Goal: Task Accomplishment & Management: Manage account settings

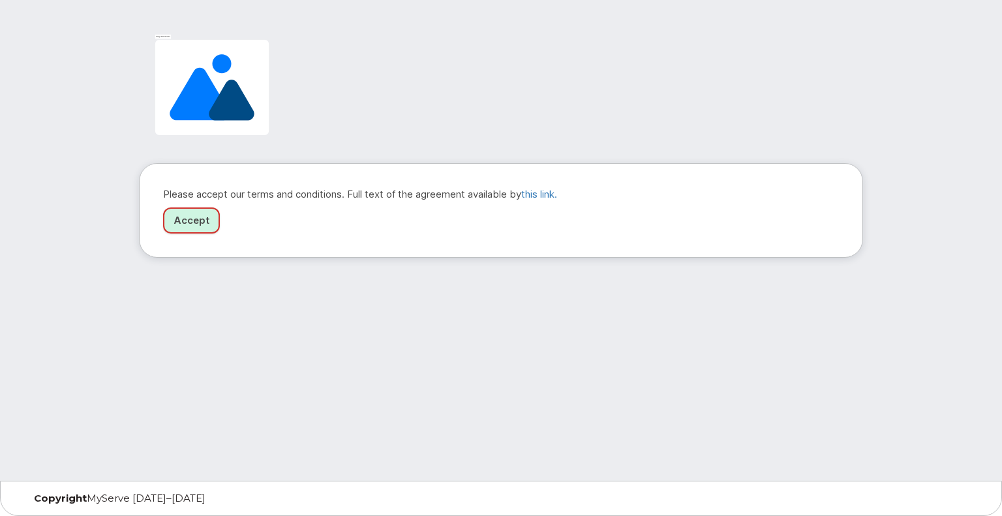
click at [187, 219] on link "Accept" at bounding box center [191, 220] width 57 height 27
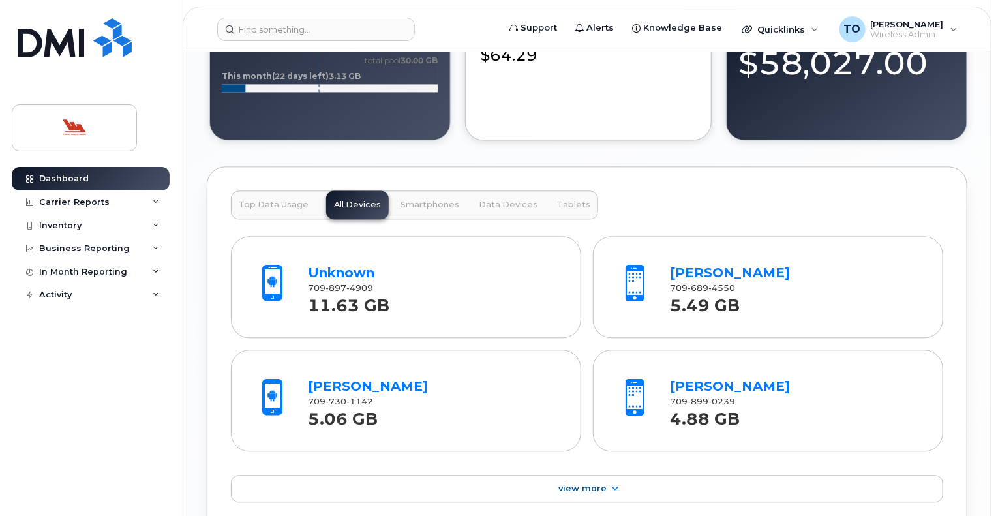
scroll to position [1337, 0]
drag, startPoint x: 997, startPoint y: 352, endPoint x: 996, endPoint y: 376, distance: 23.5
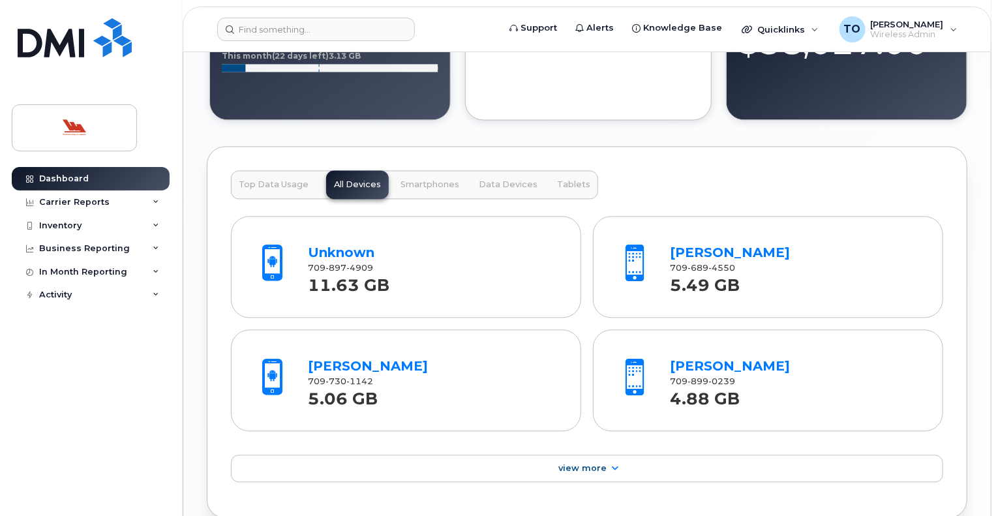
scroll to position [1362, 0]
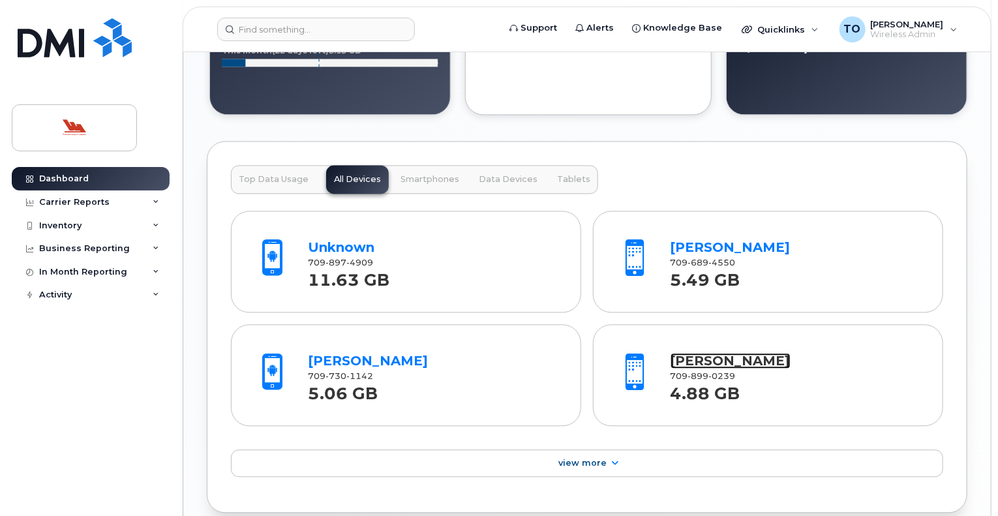
click at [692, 357] on link "[PERSON_NAME]" at bounding box center [731, 361] width 120 height 16
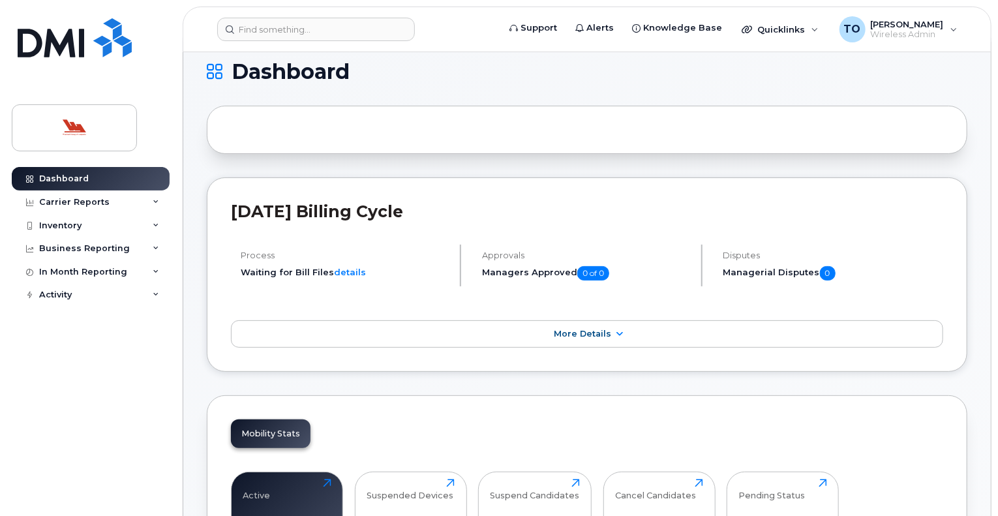
scroll to position [0, 0]
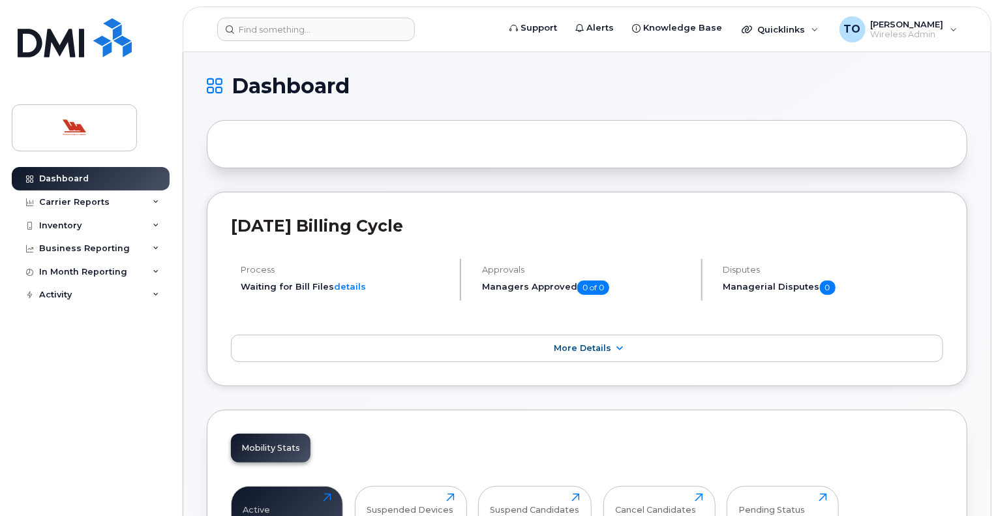
click at [75, 351] on div "Dashboard Carrier Reports Monthly Billing Data Daily Data Pooling Data Behavior…" at bounding box center [92, 331] width 161 height 329
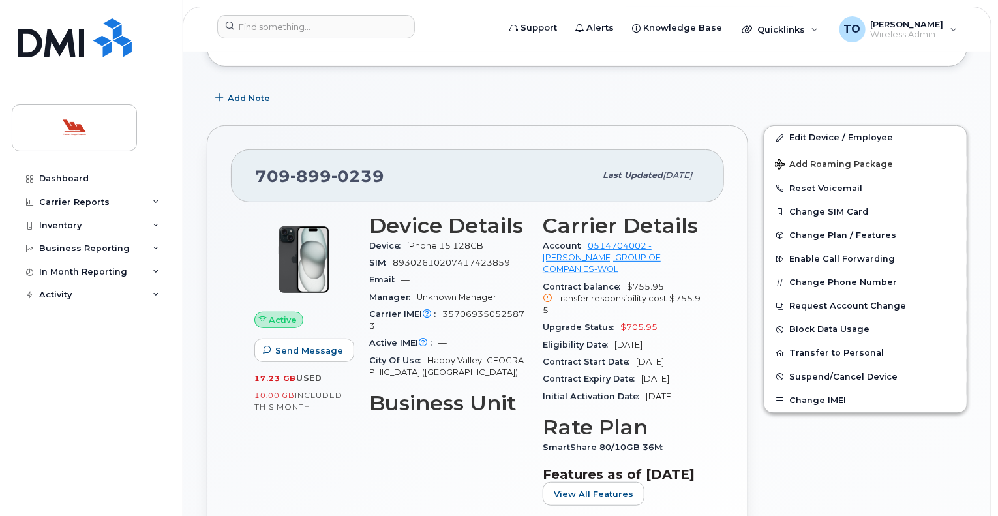
scroll to position [177, 0]
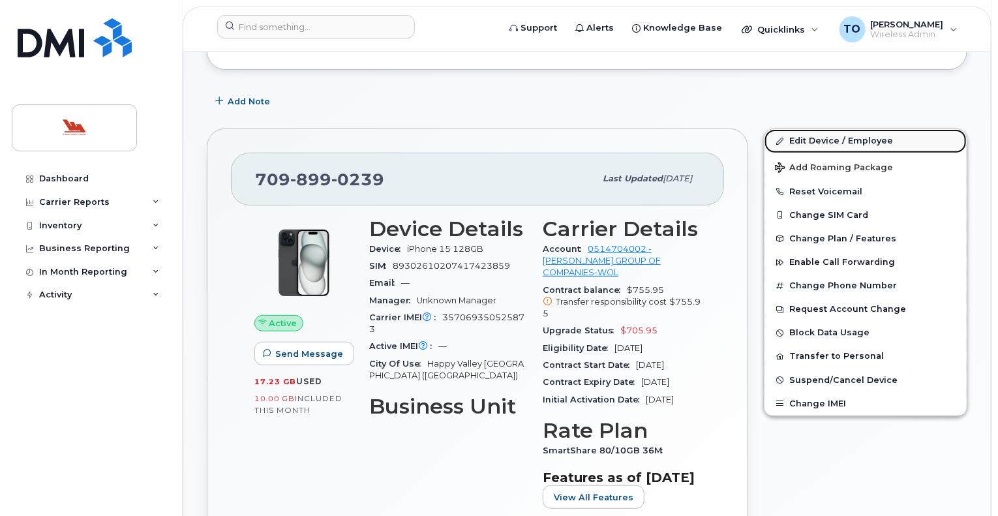
click at [866, 138] on link "Edit Device / Employee" at bounding box center [866, 140] width 202 height 23
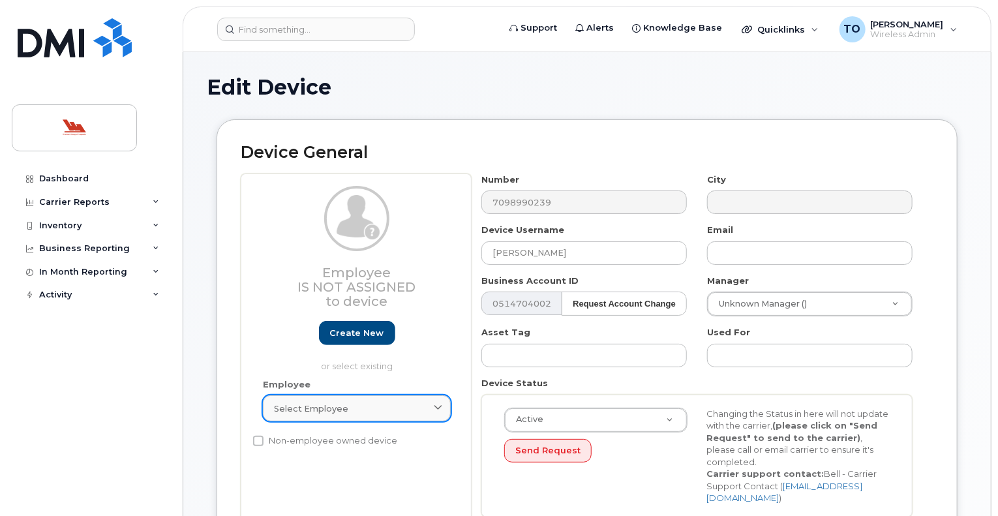
click at [412, 406] on div "Select employee" at bounding box center [357, 409] width 166 height 12
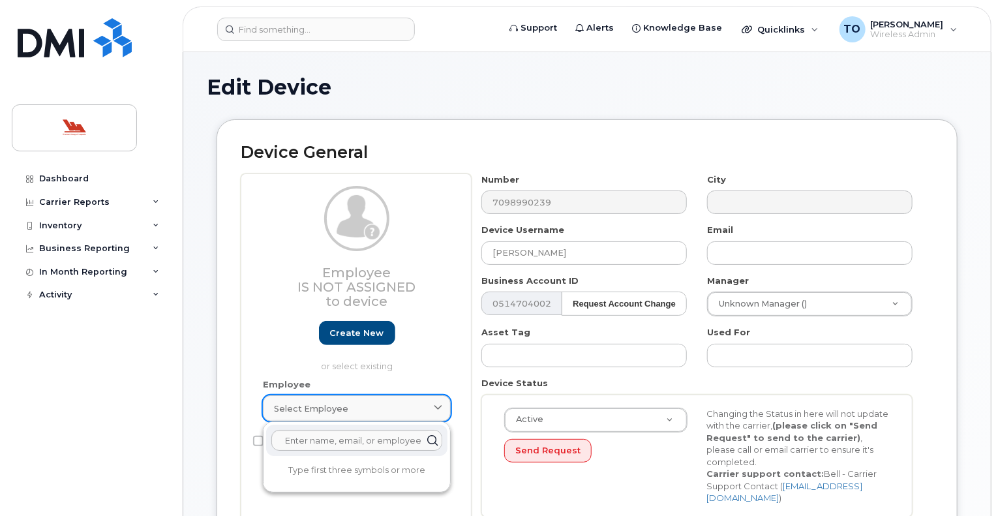
click at [412, 406] on div "Select employee" at bounding box center [357, 409] width 166 height 12
click at [603, 255] on input "[PERSON_NAME]" at bounding box center [584, 252] width 206 height 23
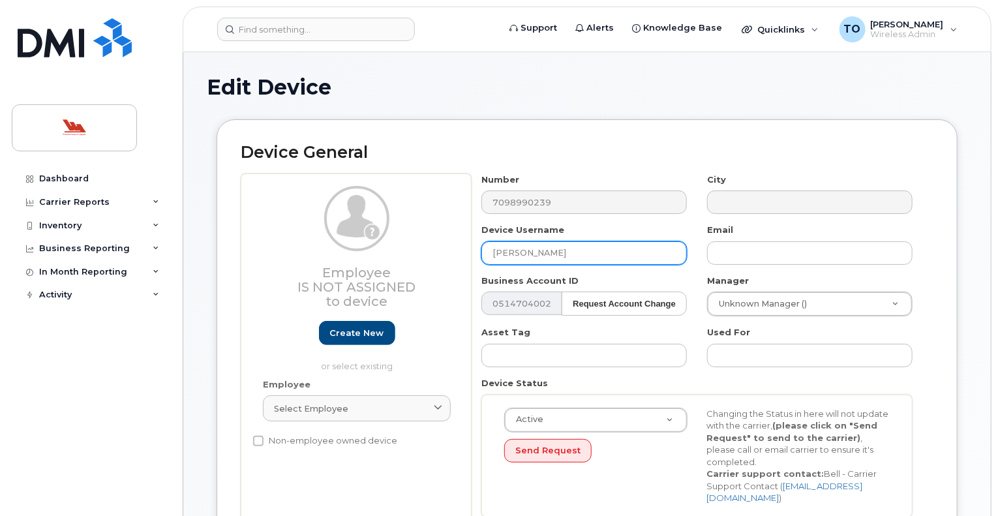
drag, startPoint x: 603, startPoint y: 255, endPoint x: 459, endPoint y: 245, distance: 144.6
click at [459, 245] on div "Employee Is not assigned to device Create new or select existing Employee Selec…" at bounding box center [587, 351] width 693 height 354
type input "[PERSON_NAME]"
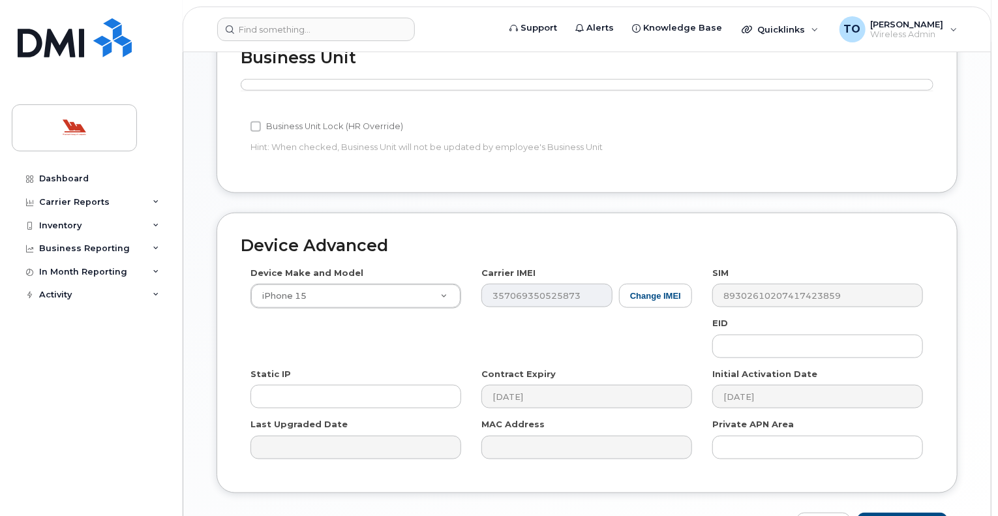
scroll to position [617, 0]
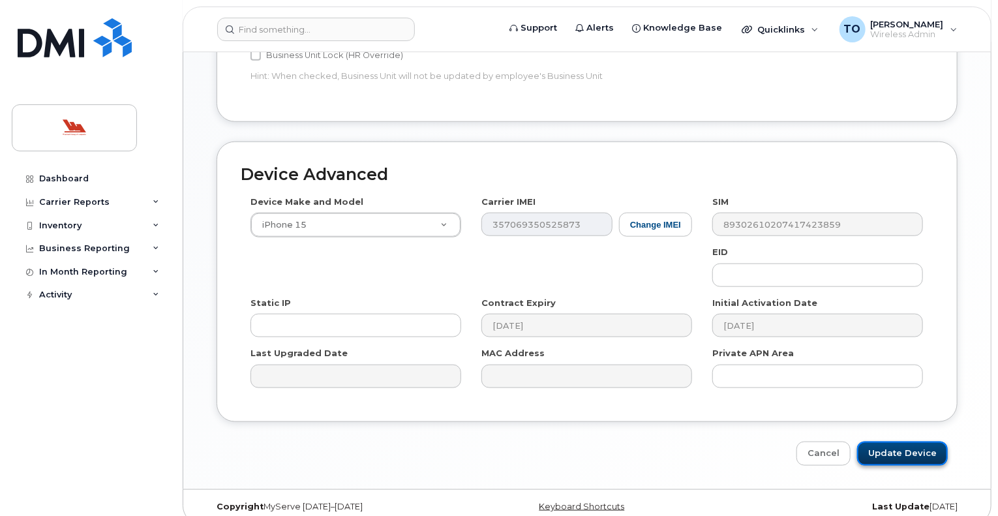
click at [902, 442] on input "Update Device" at bounding box center [902, 454] width 91 height 24
type input "Saving..."
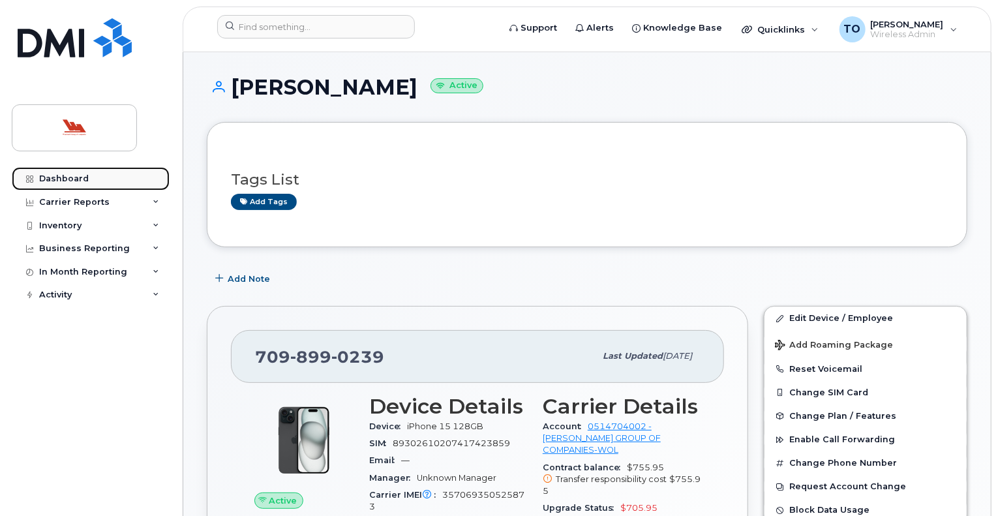
click at [61, 176] on div "Dashboard" at bounding box center [64, 179] width 50 height 10
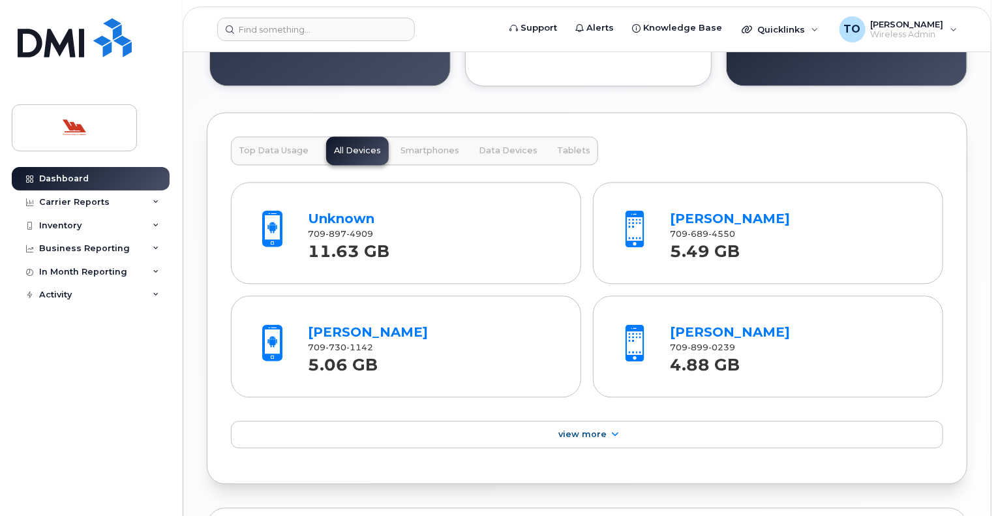
scroll to position [1394, 0]
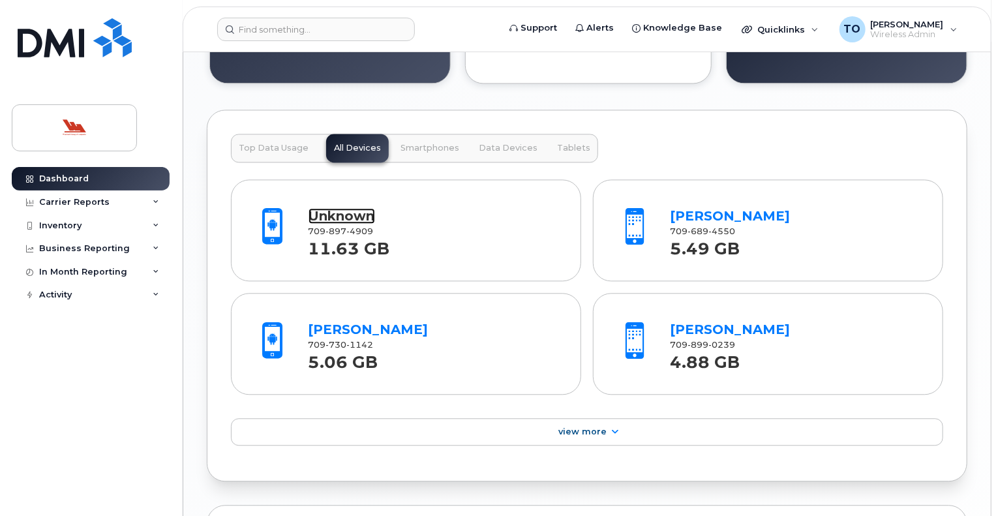
click at [346, 213] on link "Unknown" at bounding box center [342, 216] width 67 height 16
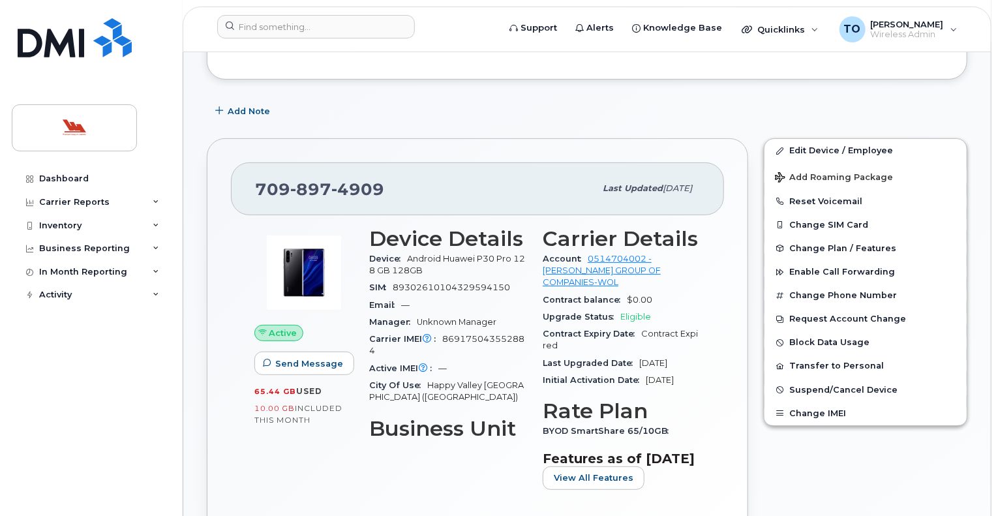
scroll to position [170, 0]
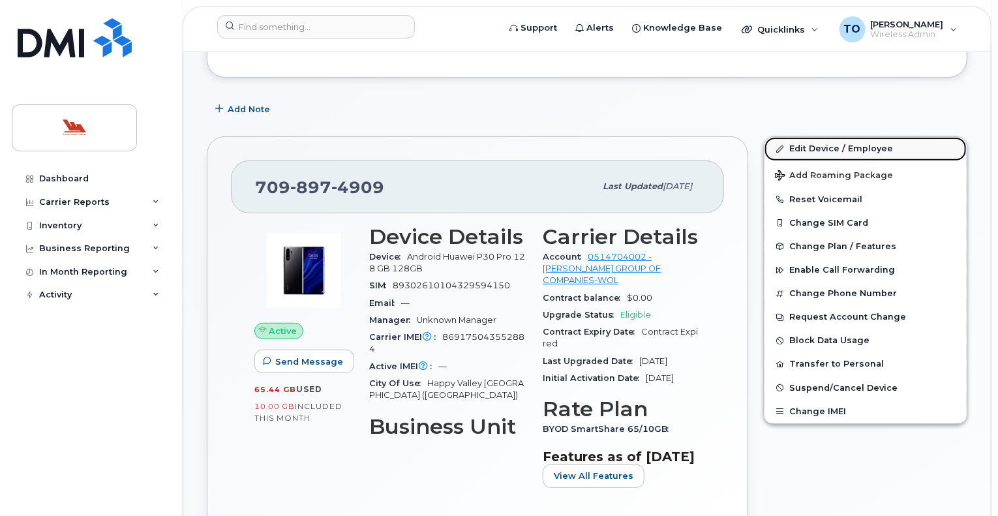
click at [844, 144] on link "Edit Device / Employee" at bounding box center [866, 148] width 202 height 23
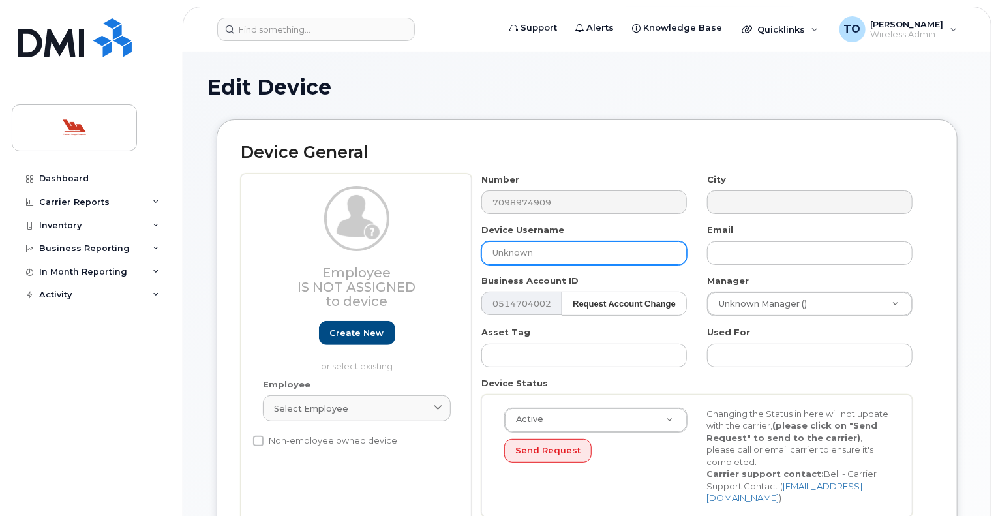
click at [551, 251] on input "Unknown" at bounding box center [584, 252] width 206 height 23
type input "U"
type input "Andrew Tee"
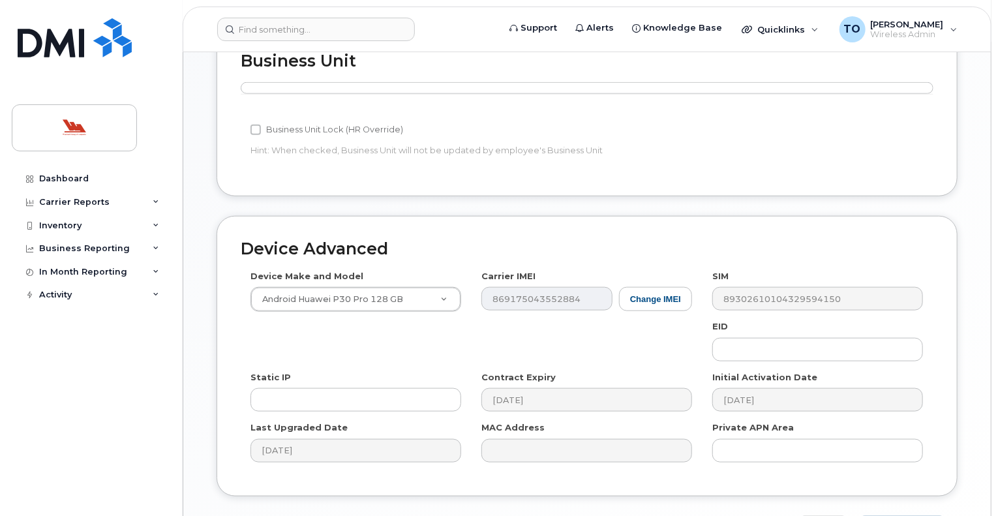
scroll to position [617, 0]
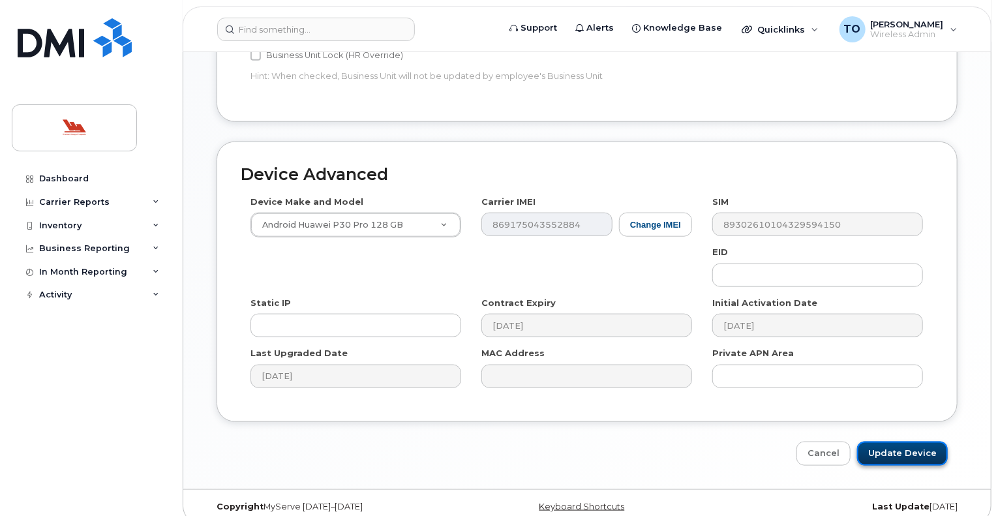
click at [911, 442] on input "Update Device" at bounding box center [902, 454] width 91 height 24
type input "Saving..."
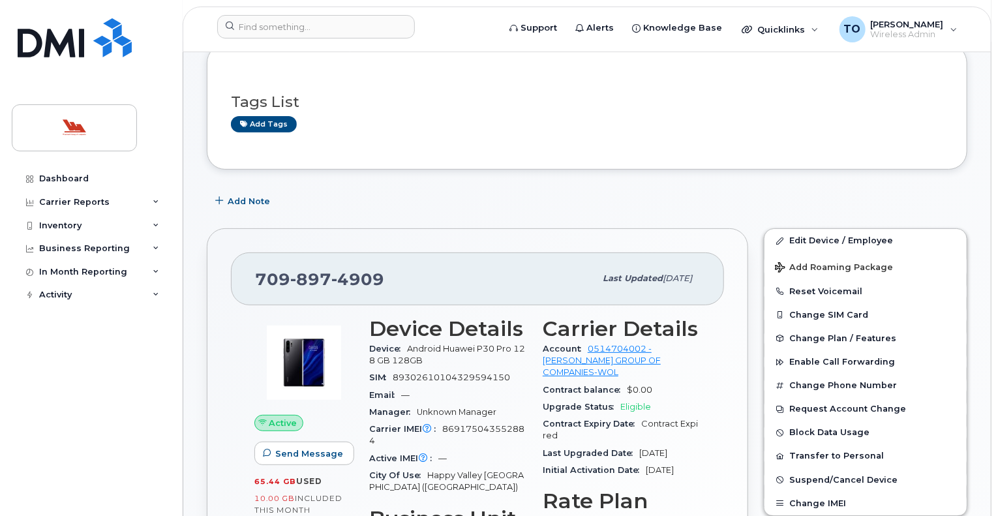
scroll to position [67, 0]
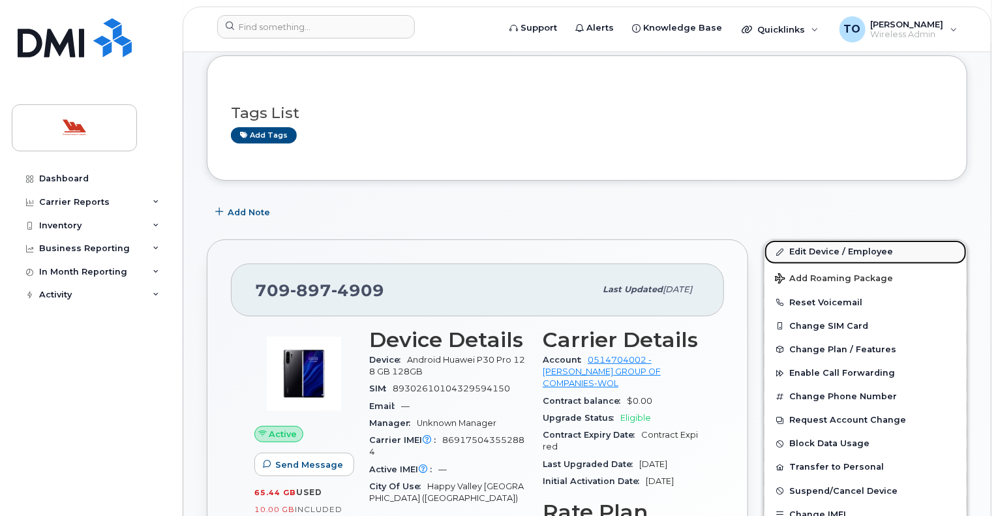
click at [871, 249] on link "Edit Device / Employee" at bounding box center [866, 251] width 202 height 23
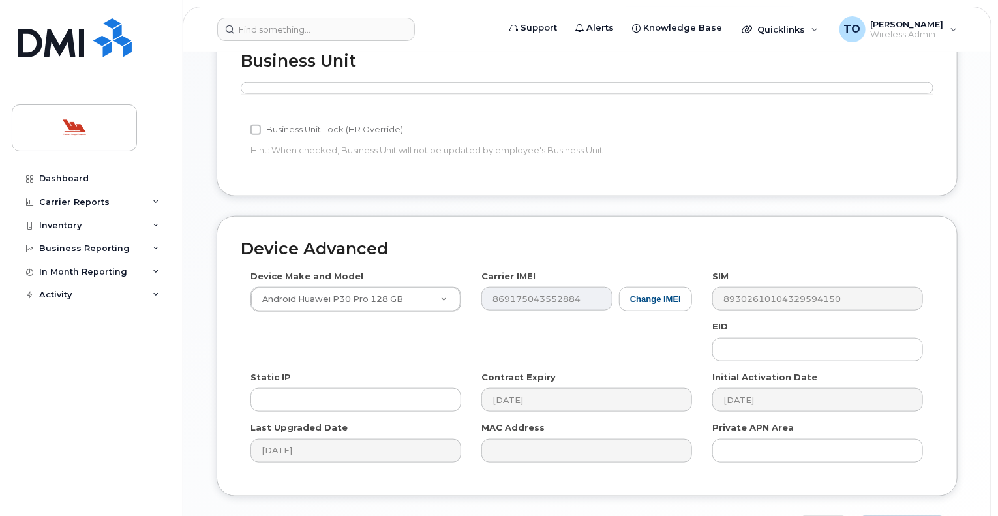
scroll to position [597, 0]
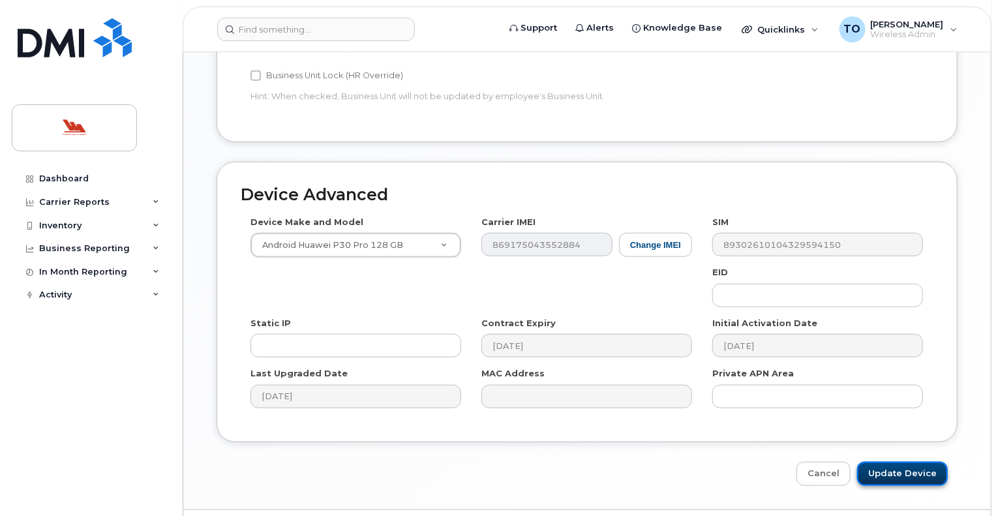
click at [904, 462] on input "Update Device" at bounding box center [902, 474] width 91 height 24
type input "Saving..."
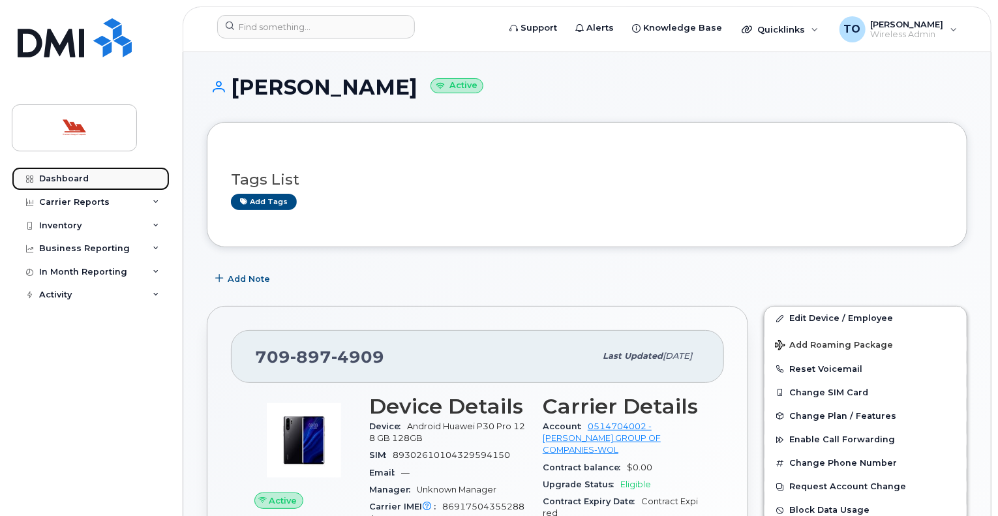
click at [58, 174] on div "Dashboard" at bounding box center [64, 179] width 50 height 10
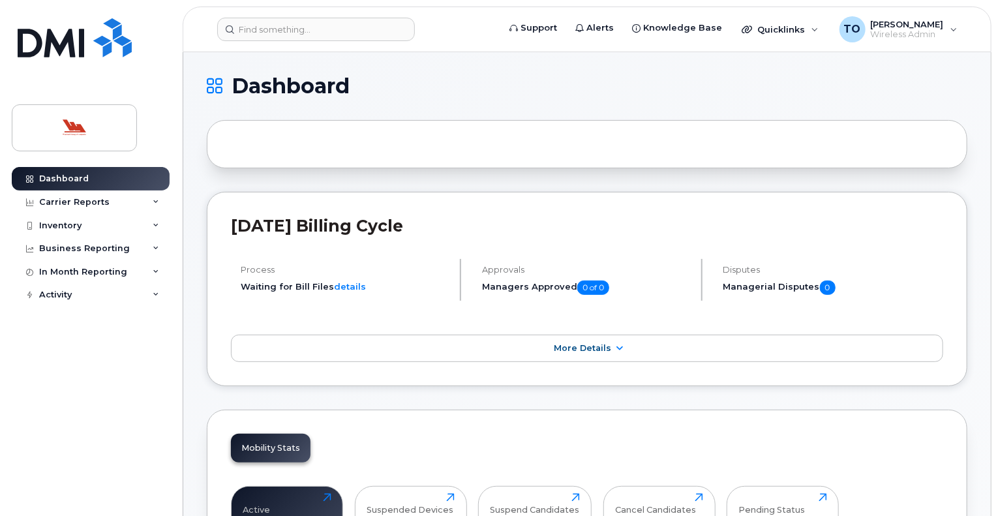
drag, startPoint x: 997, startPoint y: 50, endPoint x: 1001, endPoint y: 87, distance: 38.1
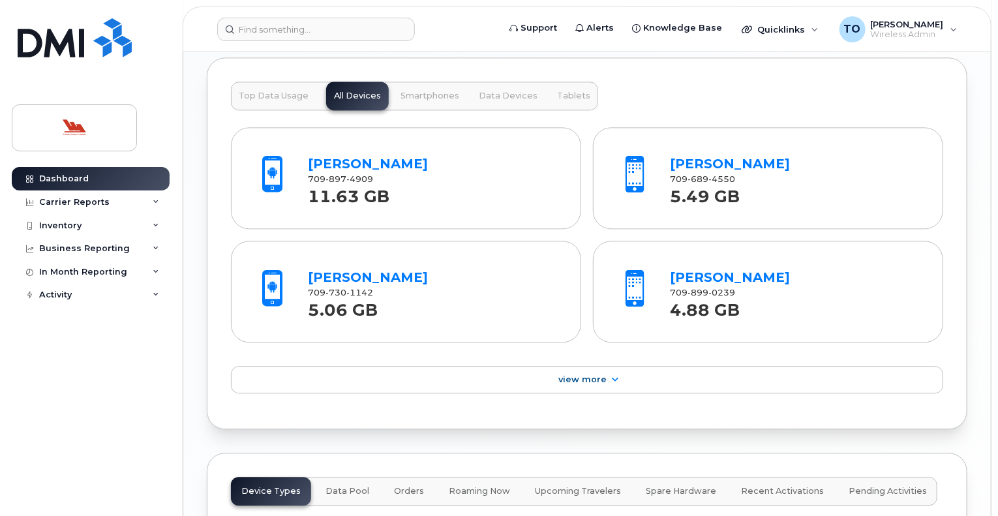
scroll to position [1450, 0]
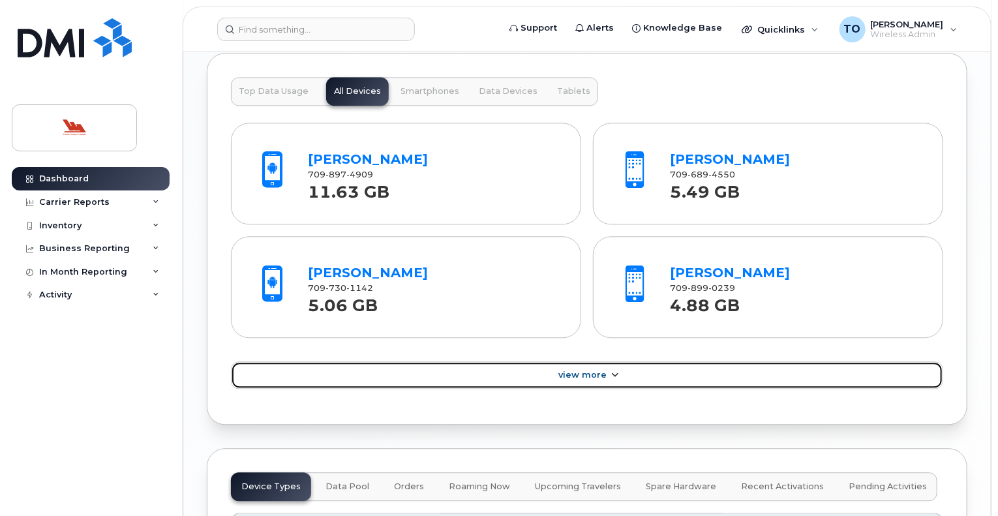
click at [587, 370] on span "View More" at bounding box center [582, 375] width 48 height 10
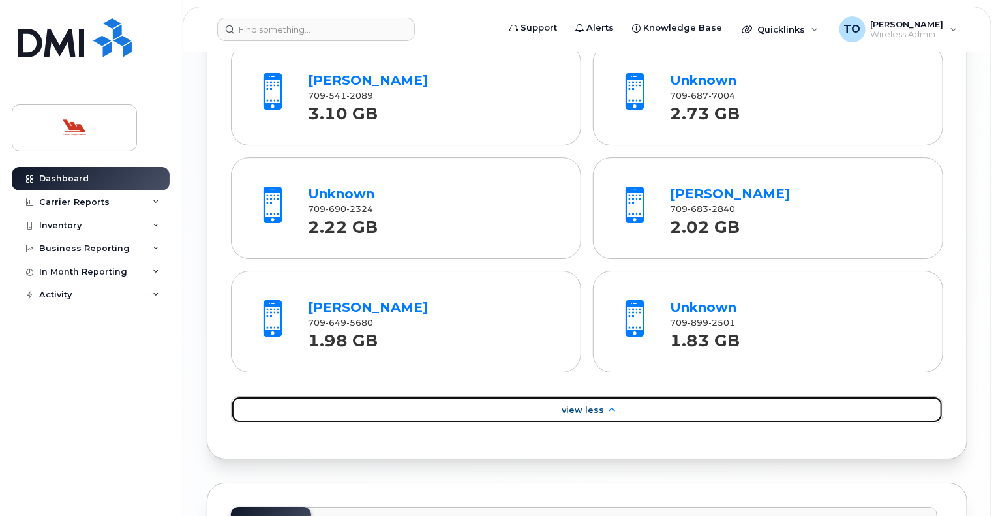
scroll to position [2157, 0]
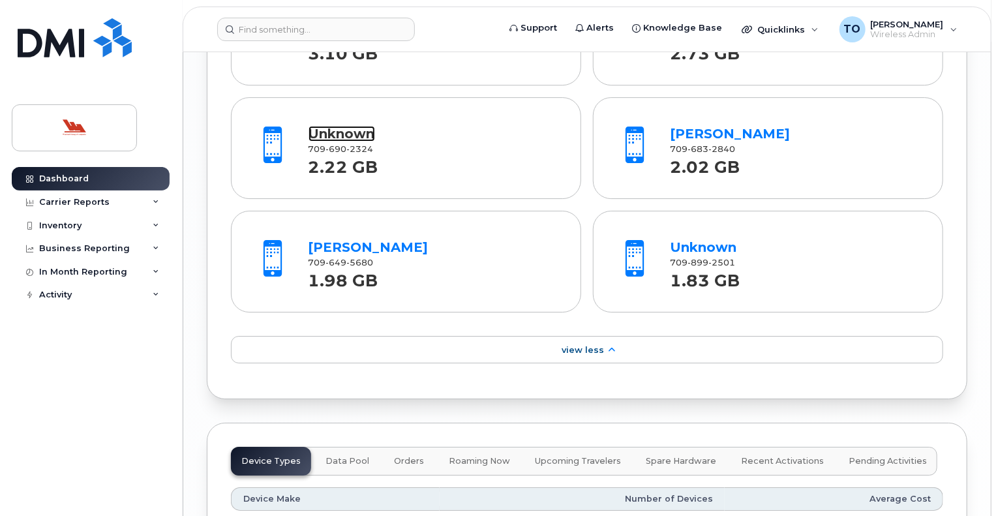
click at [354, 129] on link "Unknown" at bounding box center [342, 134] width 67 height 16
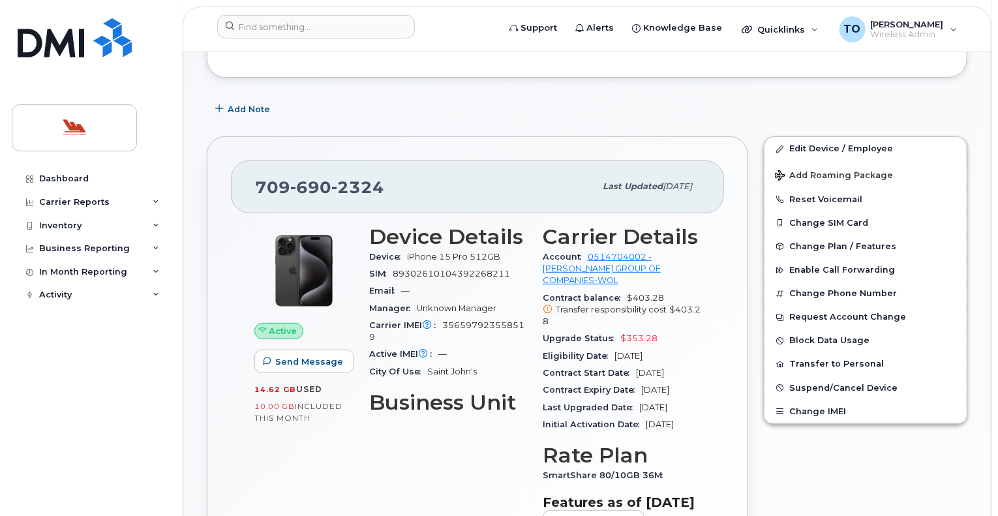
scroll to position [198, 0]
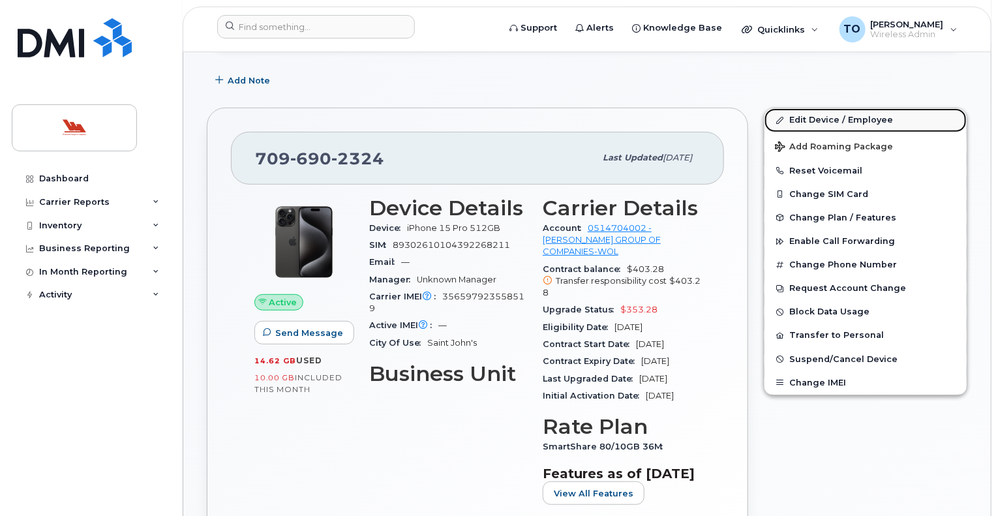
click at [872, 119] on link "Edit Device / Employee" at bounding box center [866, 119] width 202 height 23
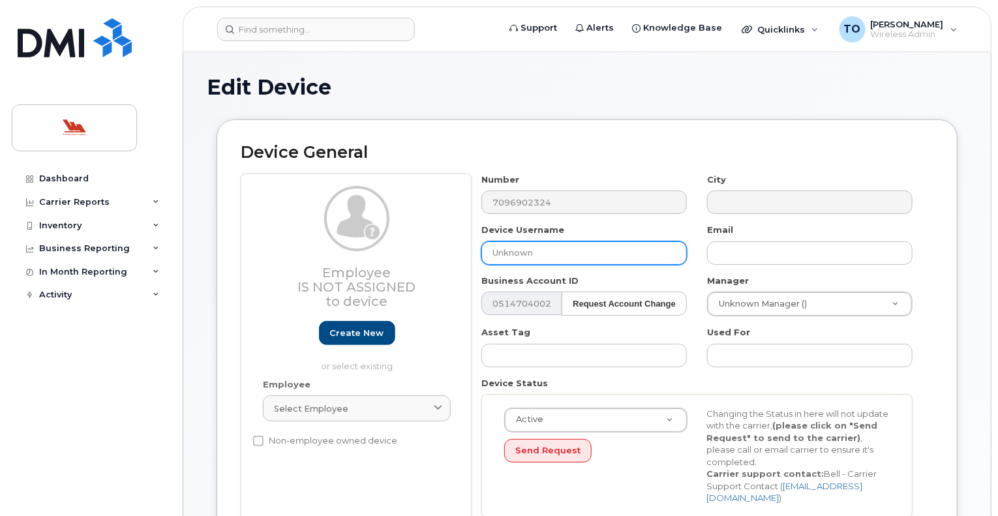
click at [532, 257] on input "Unknown" at bounding box center [584, 252] width 206 height 23
drag, startPoint x: 532, startPoint y: 257, endPoint x: 481, endPoint y: 256, distance: 51.5
click at [481, 256] on input "Unknown" at bounding box center [584, 252] width 206 height 23
type input "Gillian Woodward"
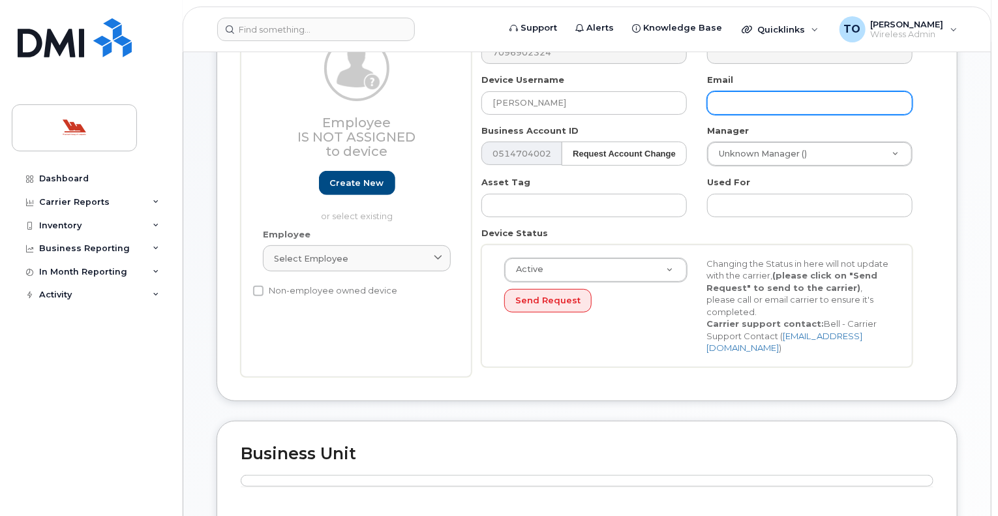
scroll to position [151, 0]
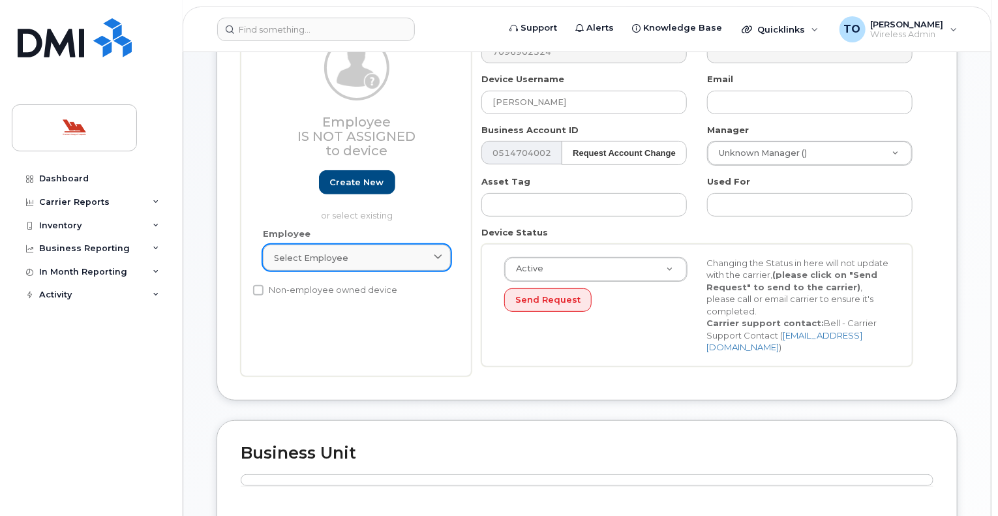
click at [395, 258] on div "Select employee" at bounding box center [357, 258] width 166 height 12
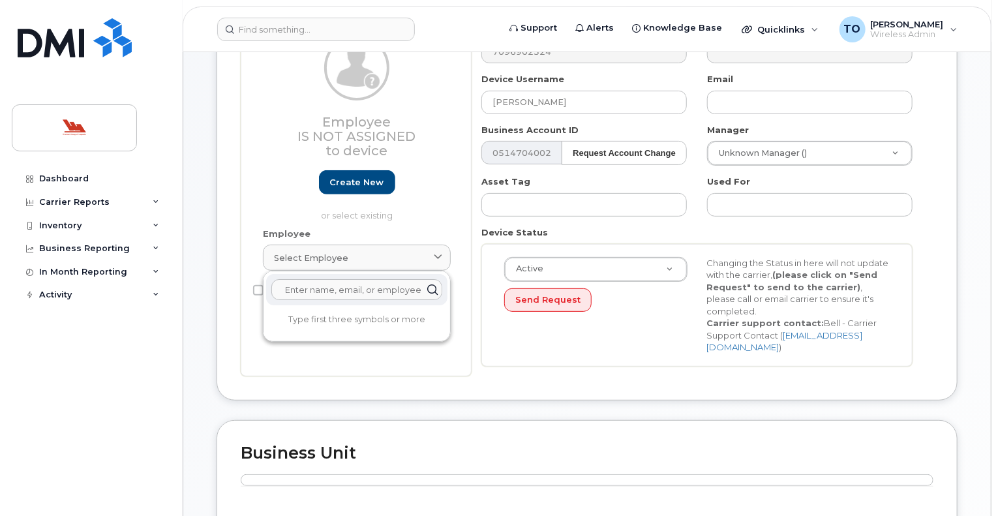
click at [326, 290] on input "text" at bounding box center [356, 289] width 171 height 21
type input "g"
drag, startPoint x: 998, startPoint y: 148, endPoint x: 999, endPoint y: 190, distance: 41.8
click at [998, 190] on html "Support Alerts Knowledge Base Quicklinks Suspend / Cancel Device Change SIM Car…" at bounding box center [499, 423] width 998 height 1148
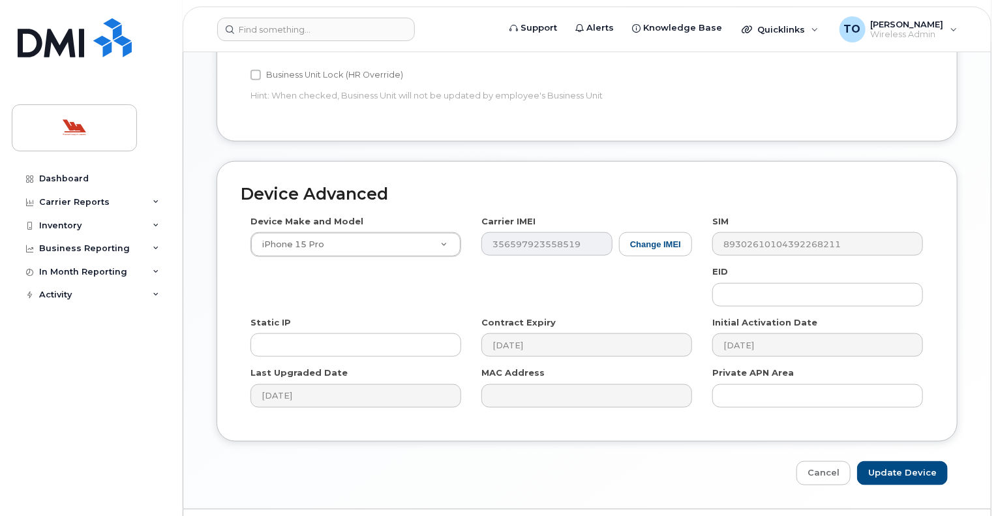
scroll to position [617, 0]
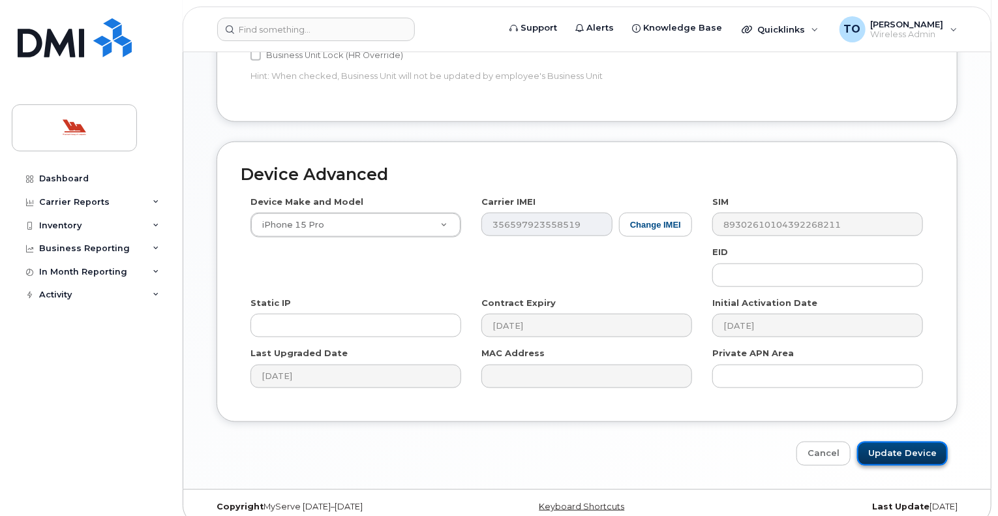
click at [914, 442] on input "Update Device" at bounding box center [902, 454] width 91 height 24
type input "Saving..."
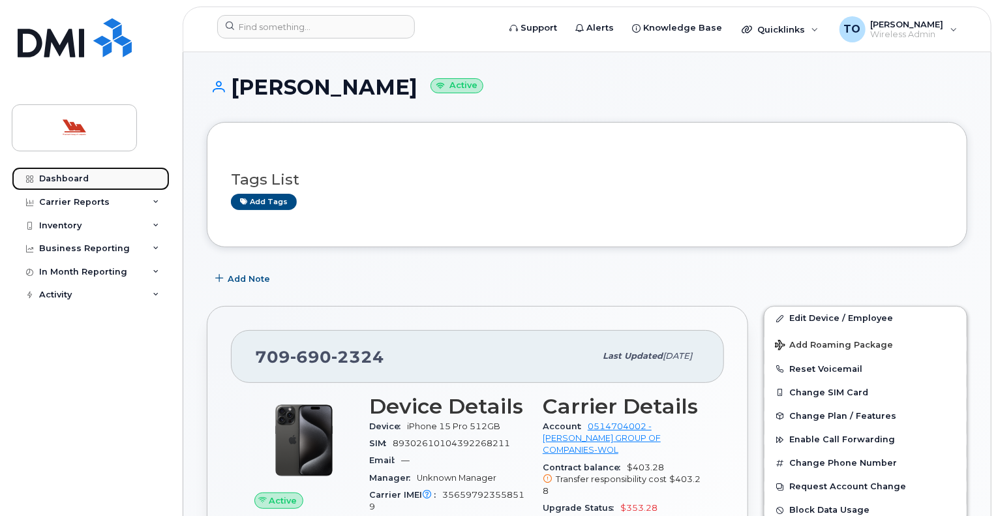
click at [61, 177] on div "Dashboard" at bounding box center [64, 179] width 50 height 10
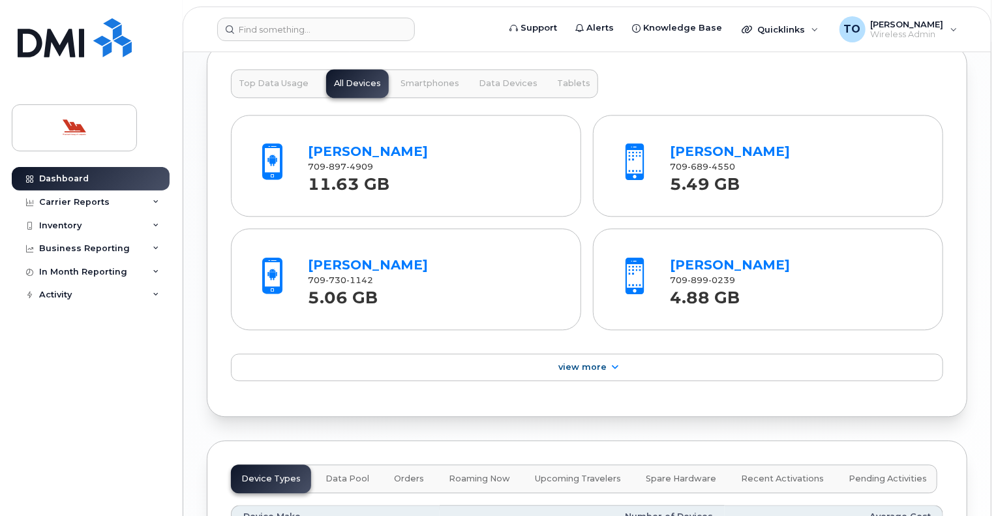
scroll to position [1477, 0]
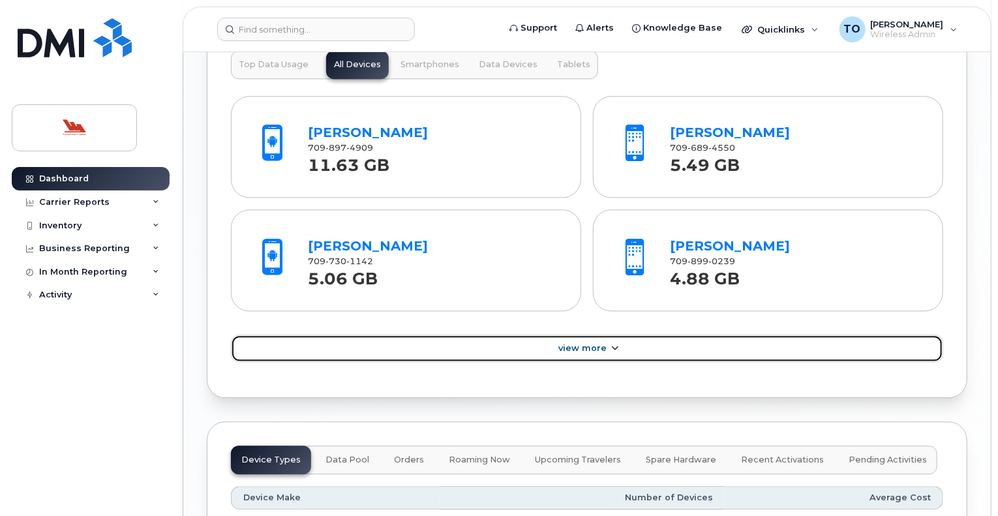
click at [592, 343] on span "View More" at bounding box center [582, 348] width 48 height 10
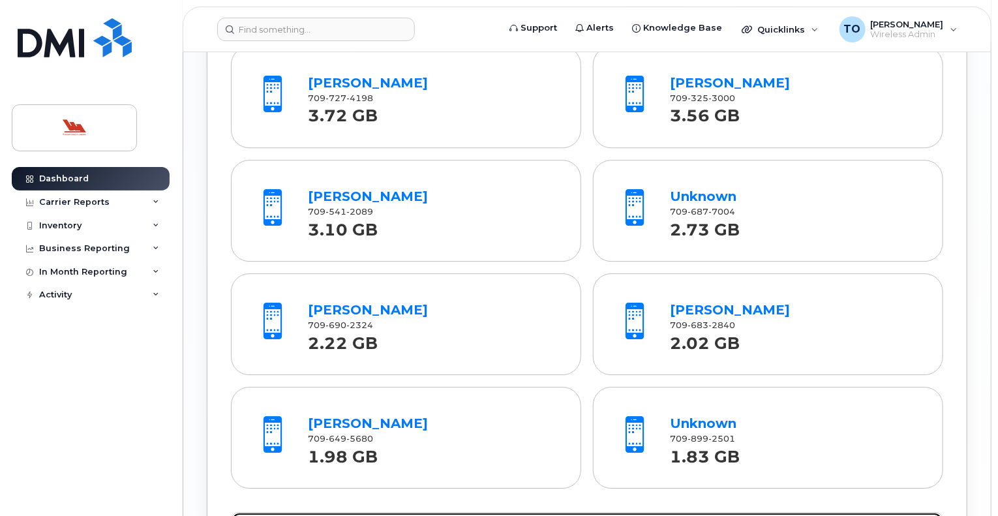
scroll to position [1983, 0]
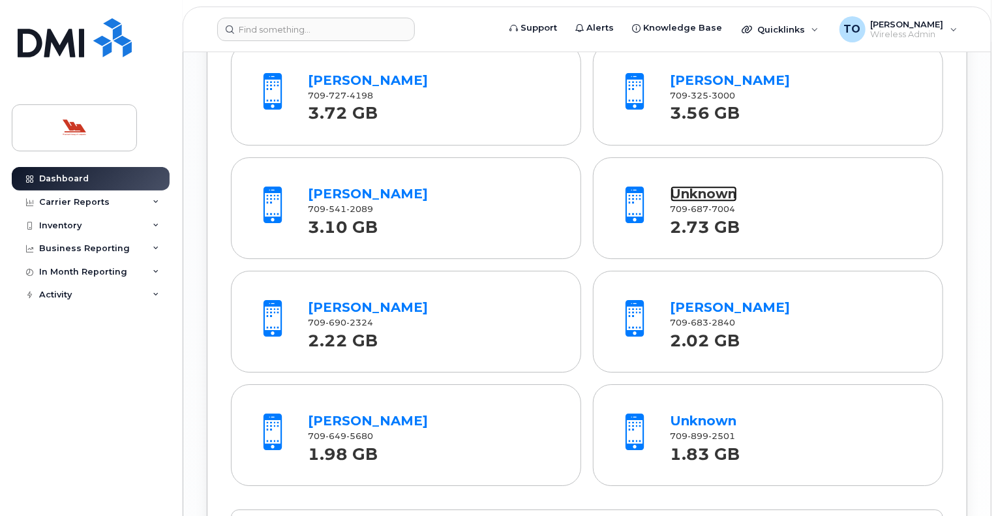
click at [718, 188] on link "Unknown" at bounding box center [704, 194] width 67 height 16
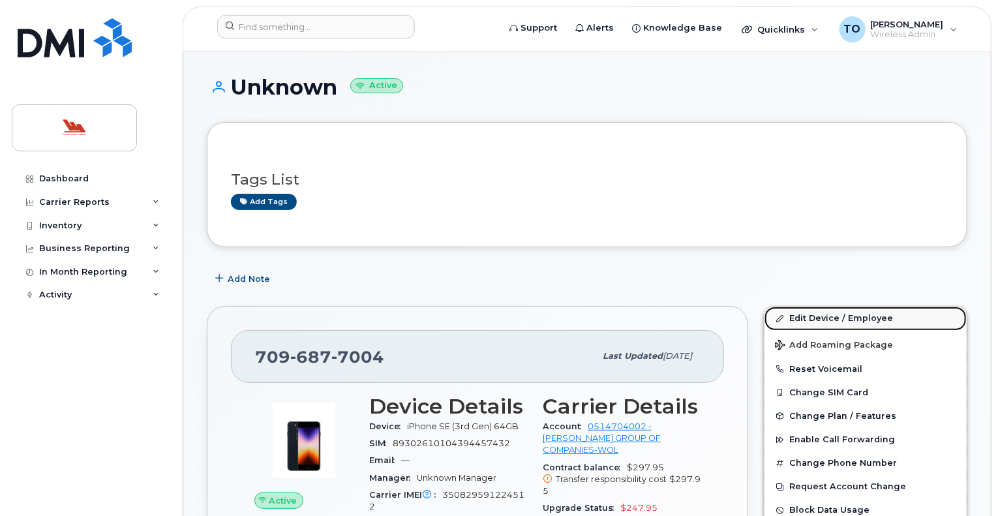
click at [858, 314] on link "Edit Device / Employee" at bounding box center [866, 318] width 202 height 23
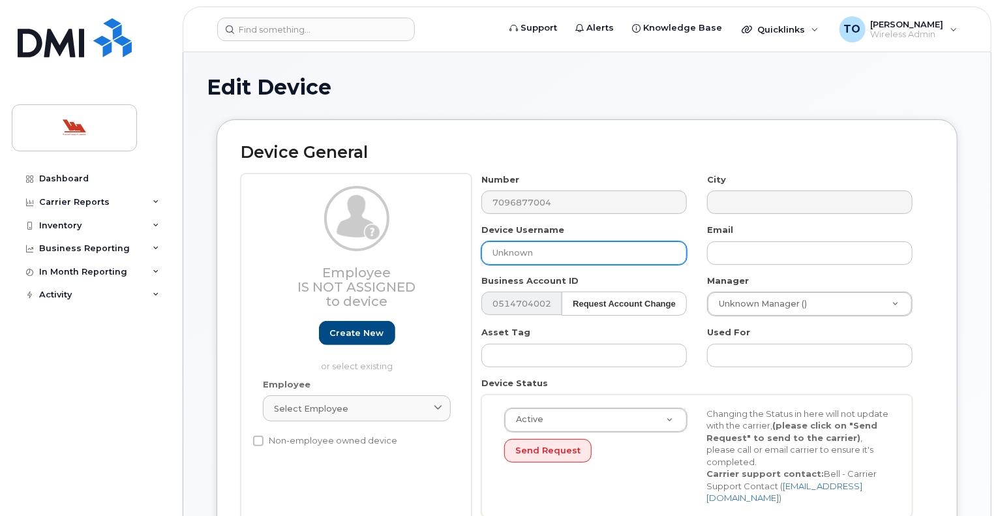
click at [522, 255] on input "Unknown" at bounding box center [584, 252] width 206 height 23
drag, startPoint x: 540, startPoint y: 255, endPoint x: 468, endPoint y: 256, distance: 71.8
click at [468, 256] on div "Employee Is not assigned to device Create new or select existing Employee Selec…" at bounding box center [587, 351] width 693 height 354
type input "[PERSON_NAME]"
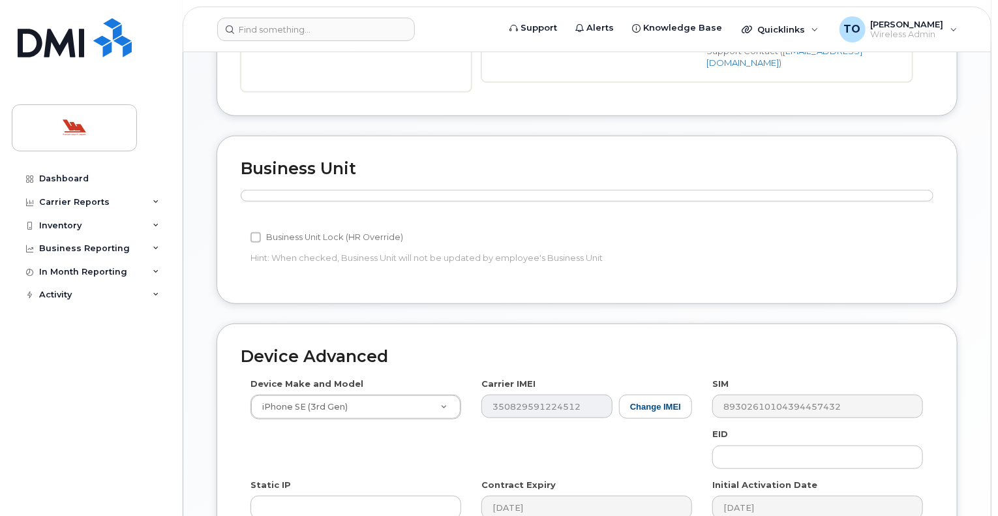
scroll to position [617, 0]
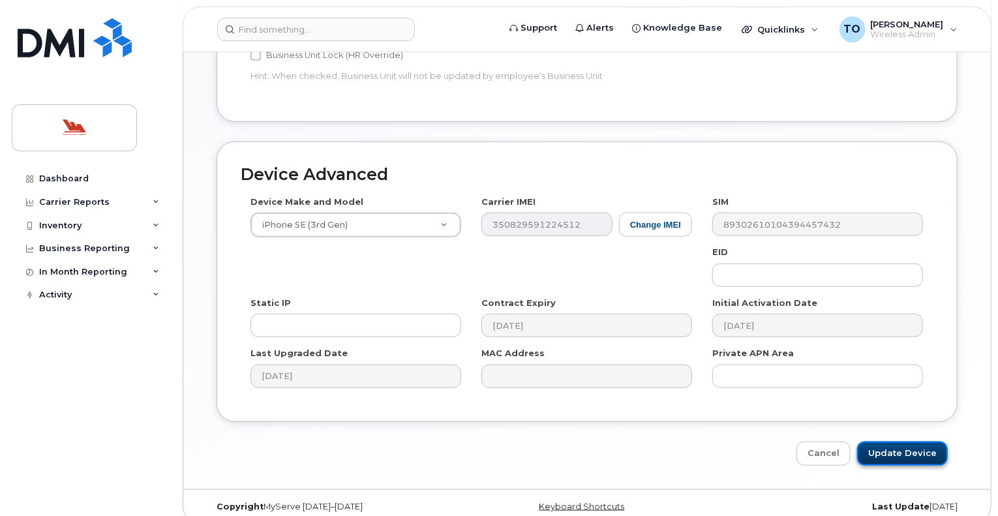
click at [904, 442] on input "Update Device" at bounding box center [902, 454] width 91 height 24
type input "Saving..."
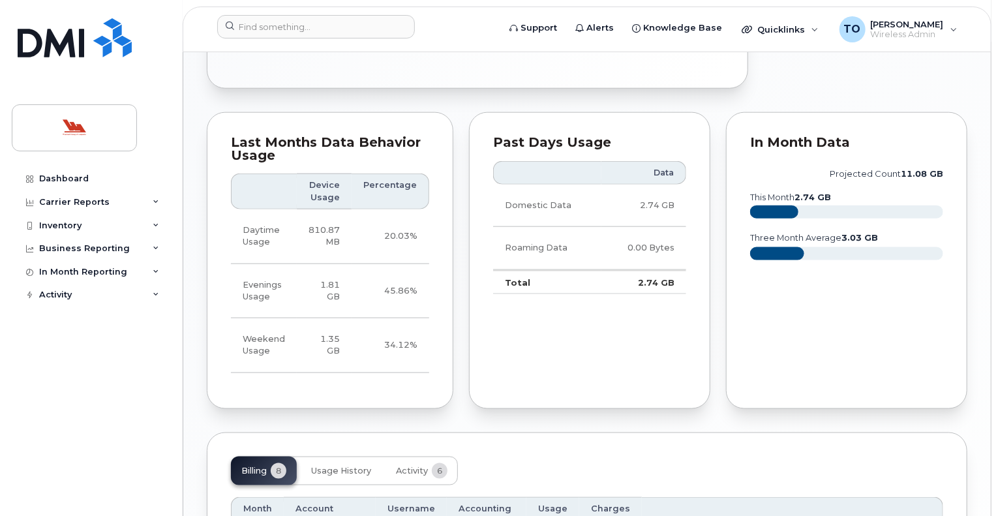
scroll to position [716, 0]
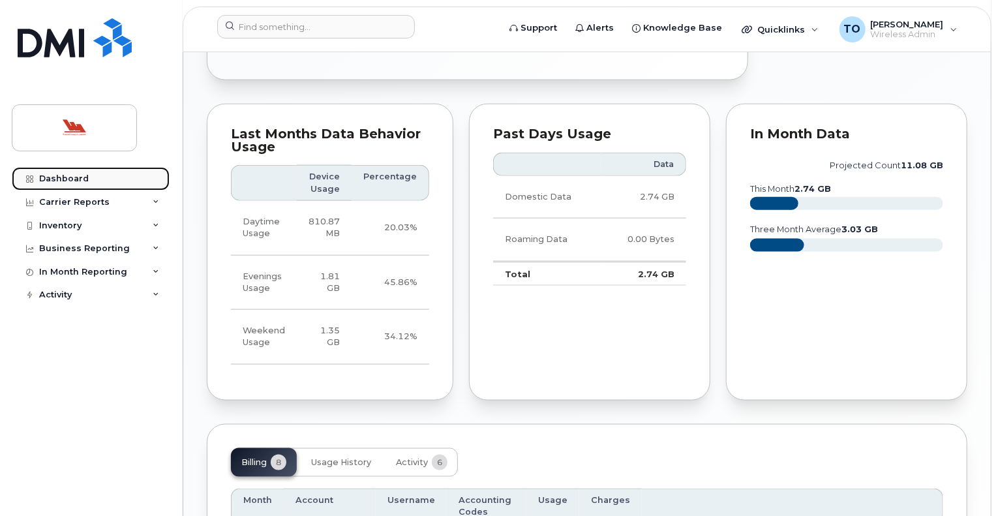
click at [69, 177] on div "Dashboard" at bounding box center [64, 179] width 50 height 10
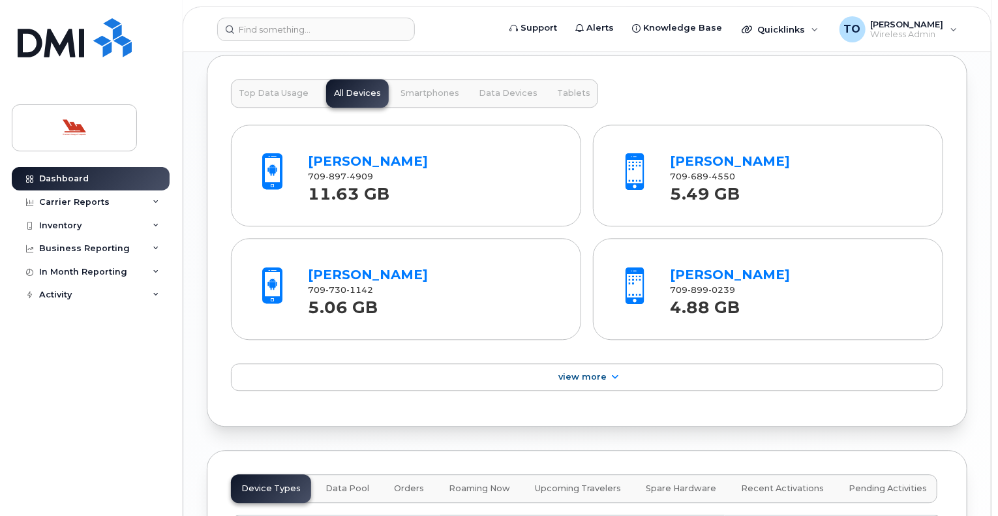
scroll to position [1458, 0]
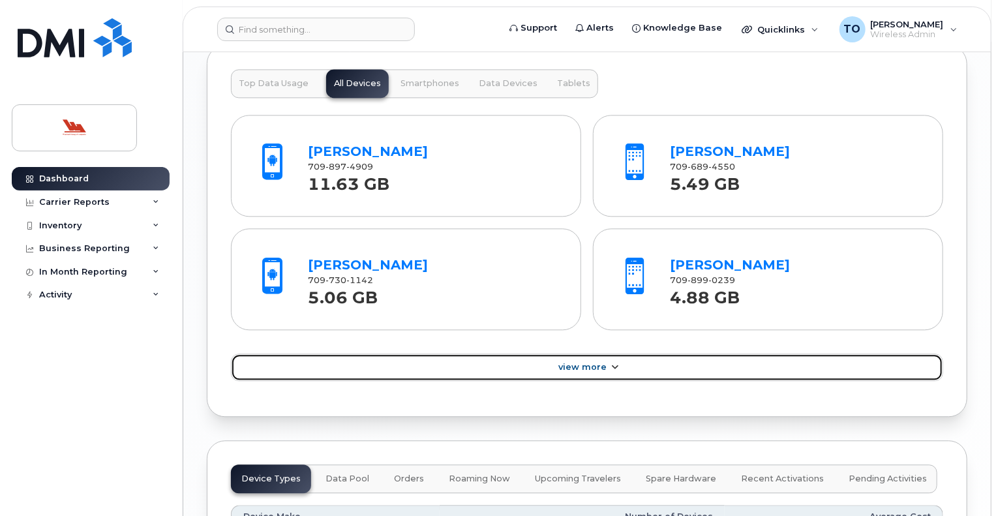
click at [582, 363] on span "View More" at bounding box center [582, 367] width 48 height 10
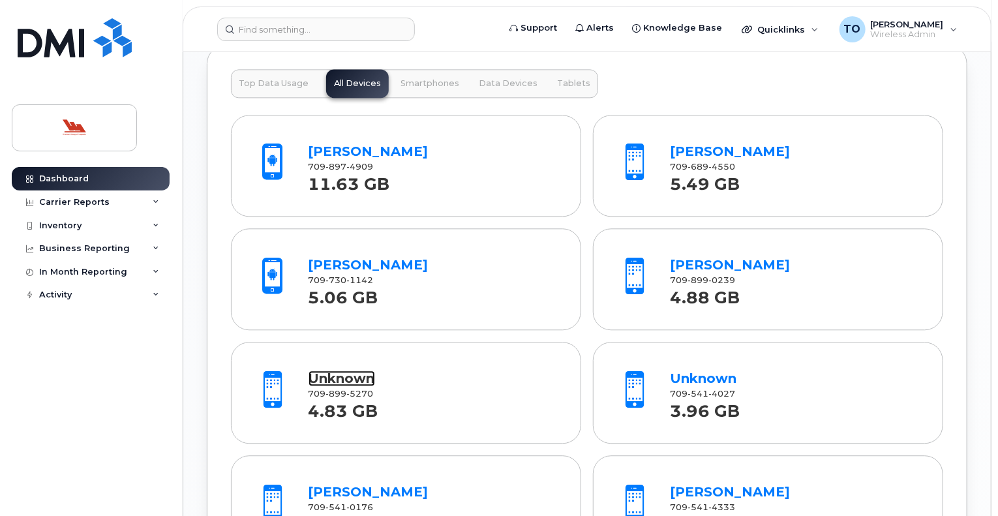
click at [331, 374] on link "Unknown" at bounding box center [342, 379] width 67 height 16
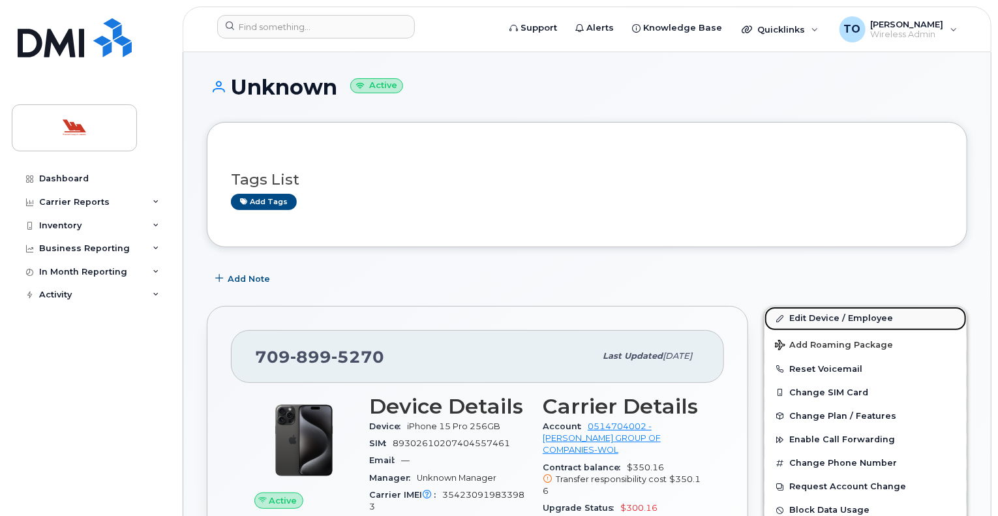
click at [862, 318] on link "Edit Device / Employee" at bounding box center [866, 318] width 202 height 23
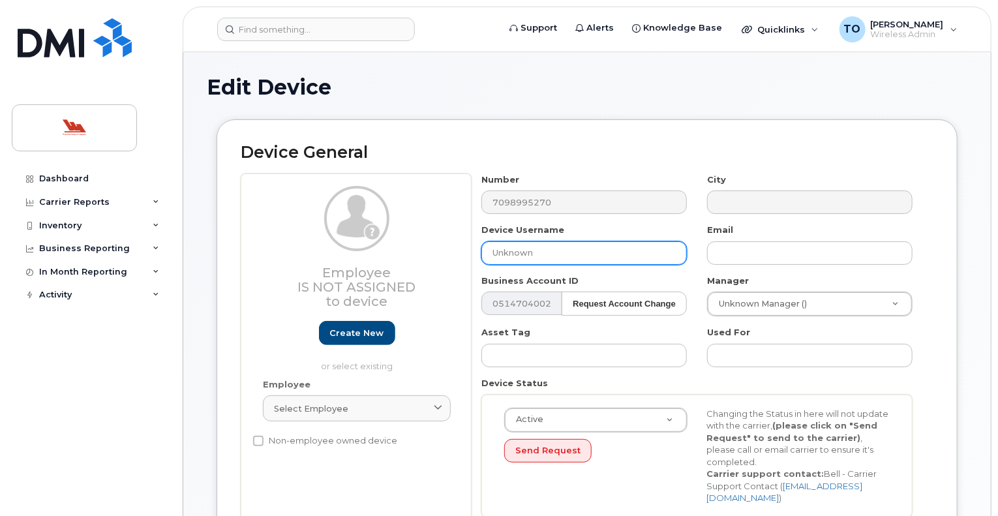
drag, startPoint x: 546, startPoint y: 256, endPoint x: 467, endPoint y: 258, distance: 79.0
click at [467, 258] on div "Employee Is not assigned to device Create new or select existing Employee Selec…" at bounding box center [587, 351] width 693 height 354
type input "Jason Burton"
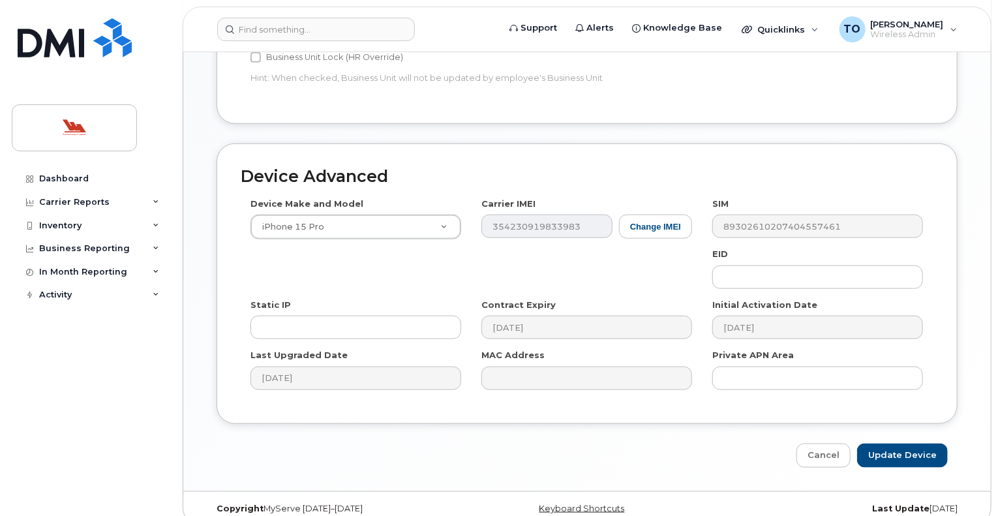
scroll to position [617, 0]
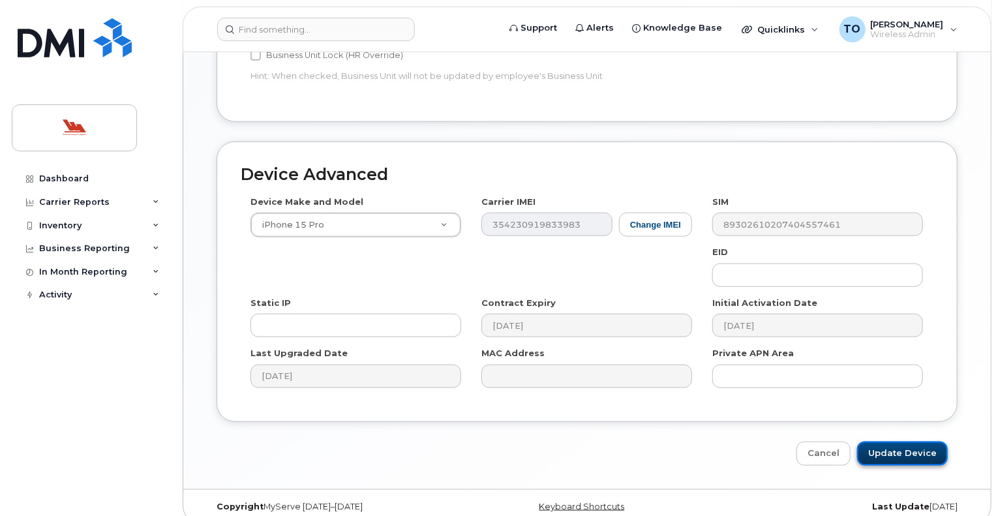
click at [909, 442] on input "Update Device" at bounding box center [902, 454] width 91 height 24
type input "Saving..."
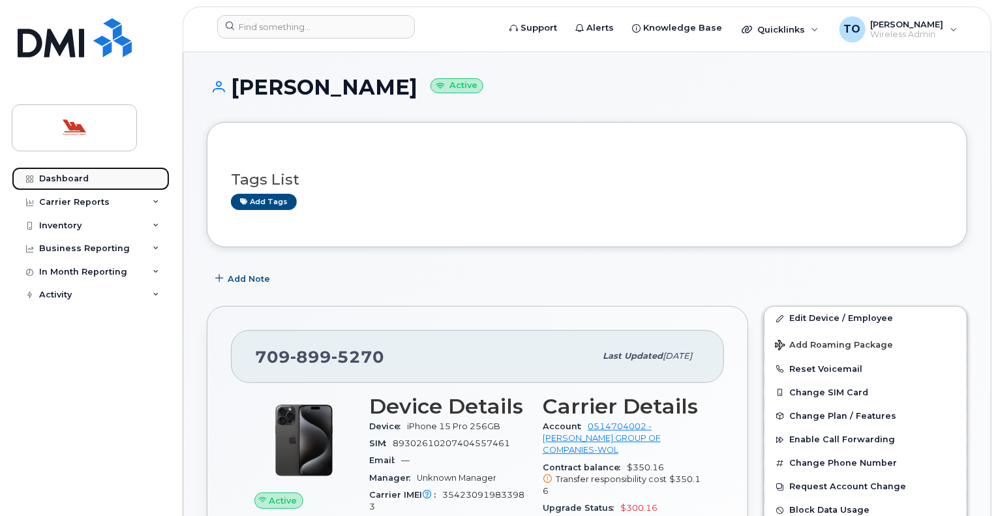
click at [55, 179] on div "Dashboard" at bounding box center [64, 179] width 50 height 10
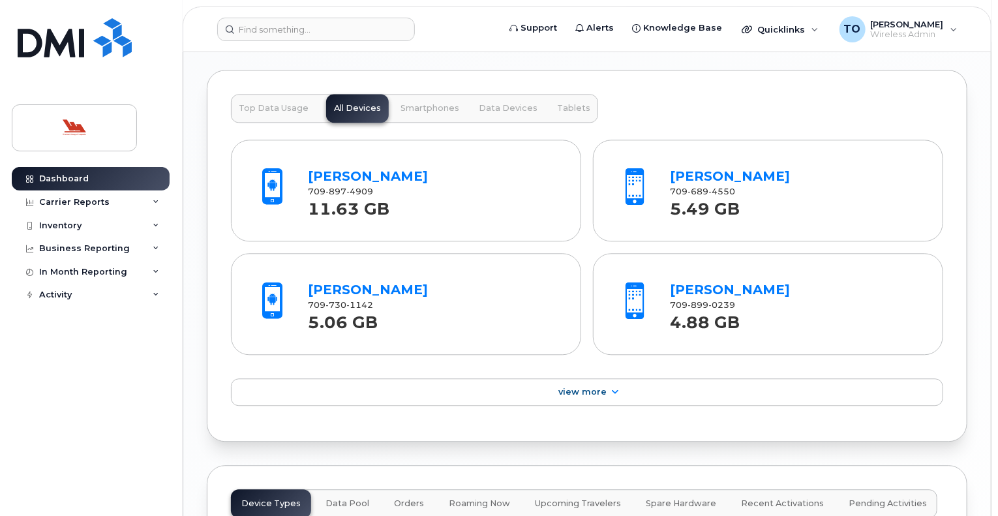
scroll to position [1465, 0]
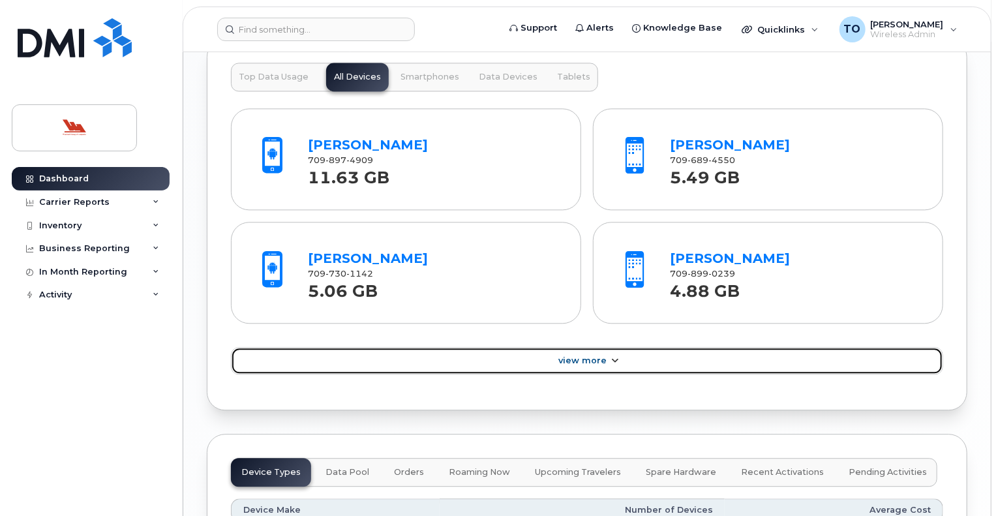
click at [585, 356] on span "View More" at bounding box center [582, 361] width 48 height 10
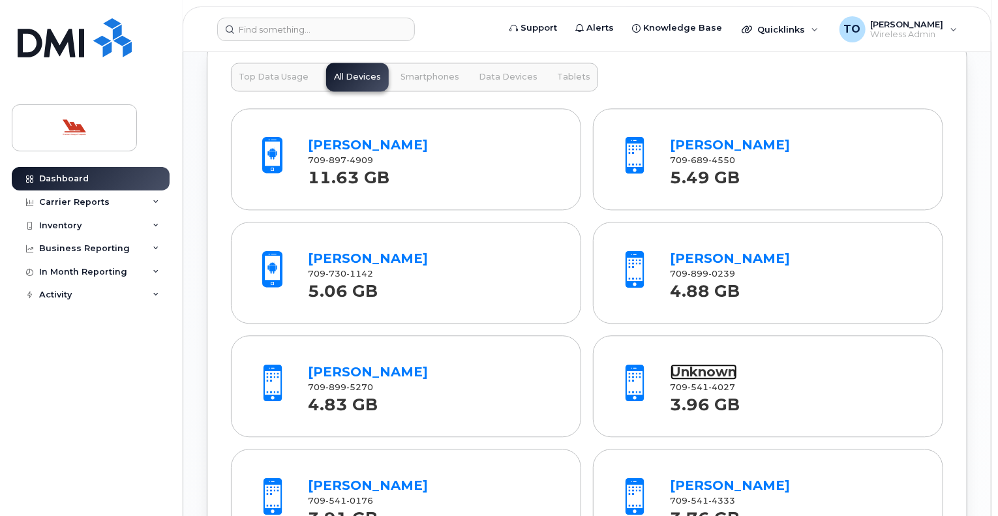
click at [715, 367] on link "Unknown" at bounding box center [704, 372] width 67 height 16
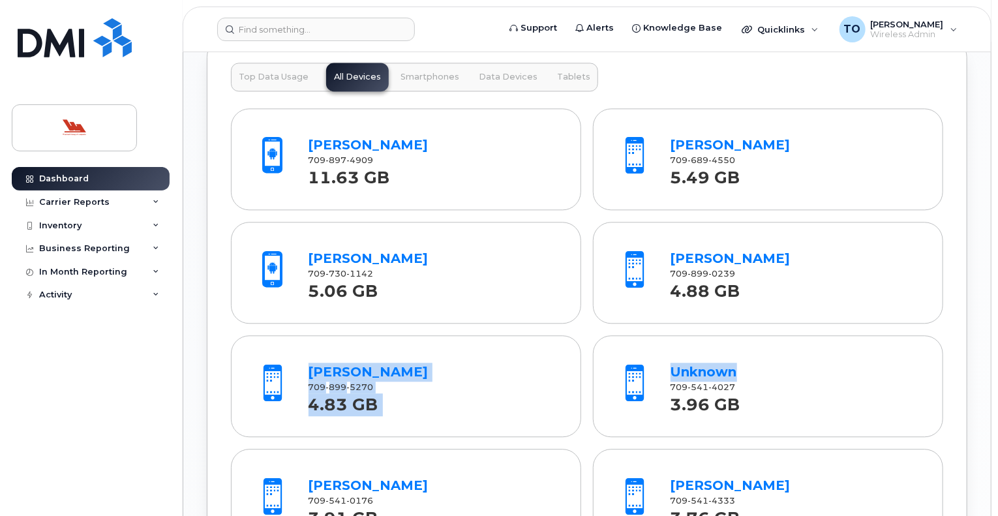
drag, startPoint x: 999, startPoint y: 276, endPoint x: 1001, endPoint y: 334, distance: 58.1
click at [998, 334] on html "Support Alerts Knowledge Base Quicklinks Suspend / Cancel Device Change SIM Car…" at bounding box center [499, 96] width 998 height 3123
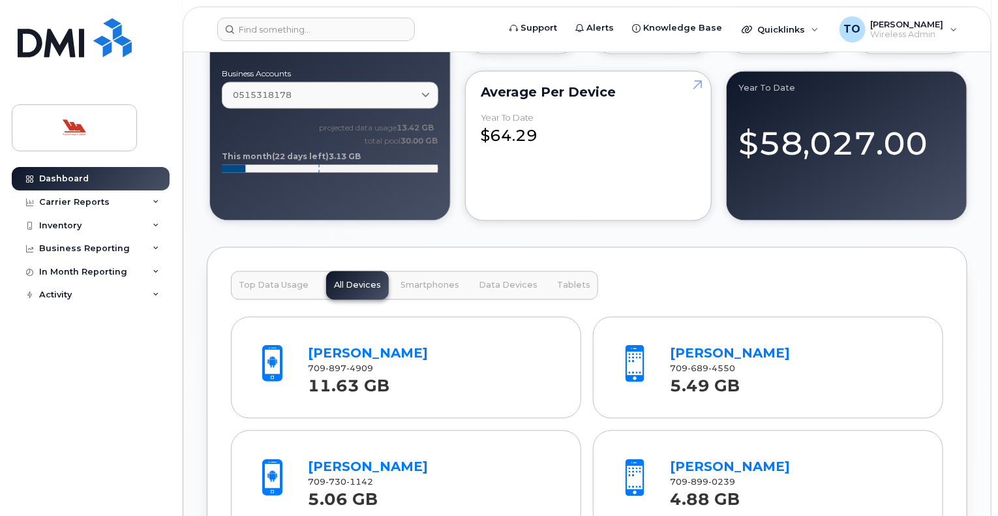
scroll to position [1228, 0]
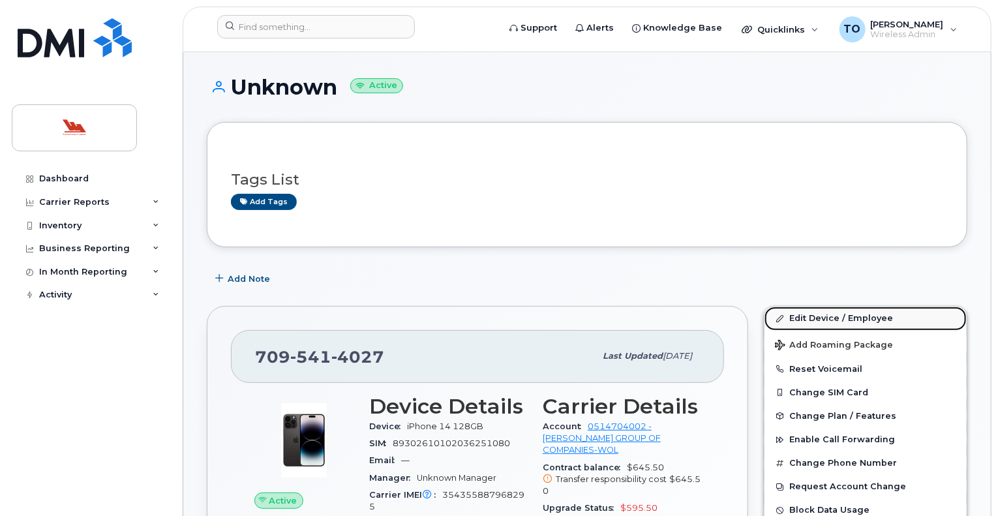
click at [856, 315] on link "Edit Device / Employee" at bounding box center [866, 318] width 202 height 23
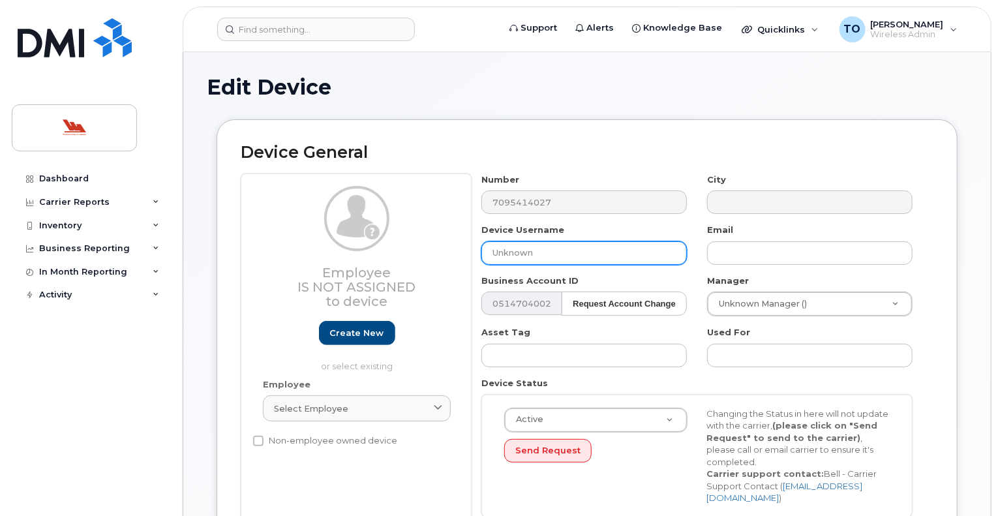
drag, startPoint x: 543, startPoint y: 252, endPoint x: 464, endPoint y: 253, distance: 79.0
click at [464, 253] on div "Employee Is not assigned to device Create new or select existing Employee Selec…" at bounding box center [587, 351] width 693 height 354
type input "Wade Nicholas"
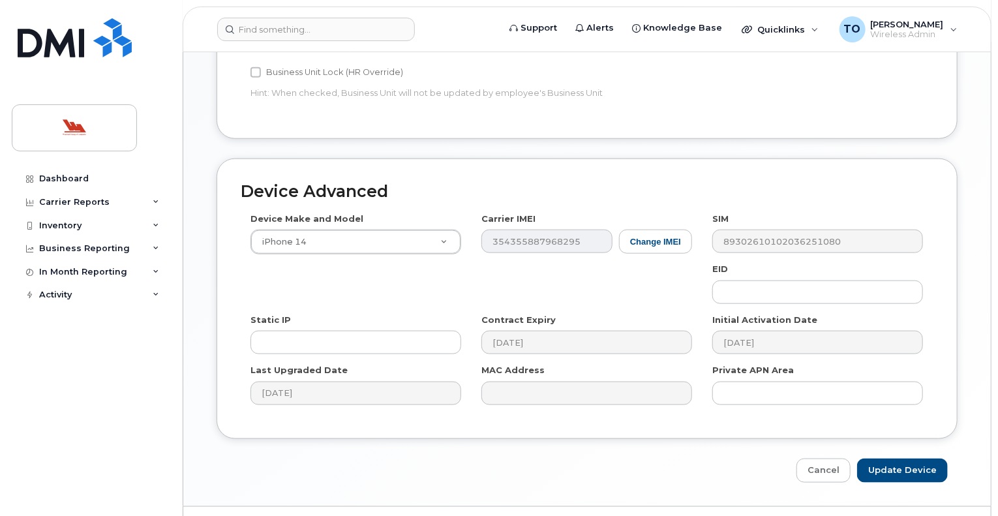
scroll to position [617, 0]
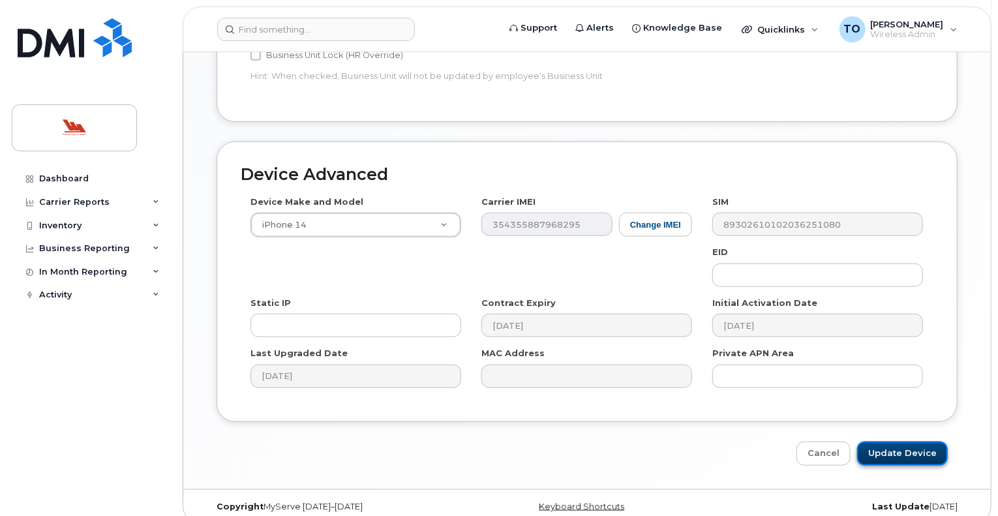
click at [911, 442] on input "Update Device" at bounding box center [902, 454] width 91 height 24
type input "Saving..."
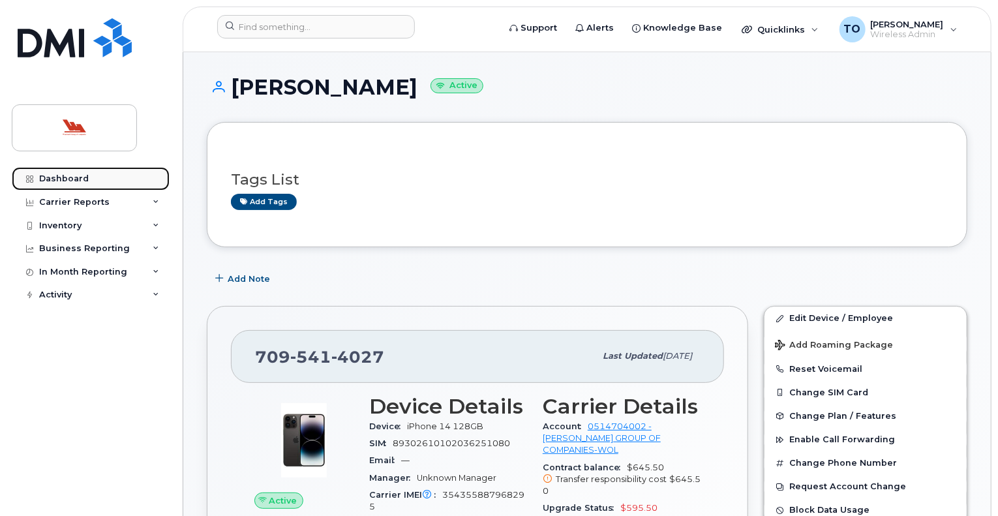
click at [54, 178] on div "Dashboard" at bounding box center [64, 179] width 50 height 10
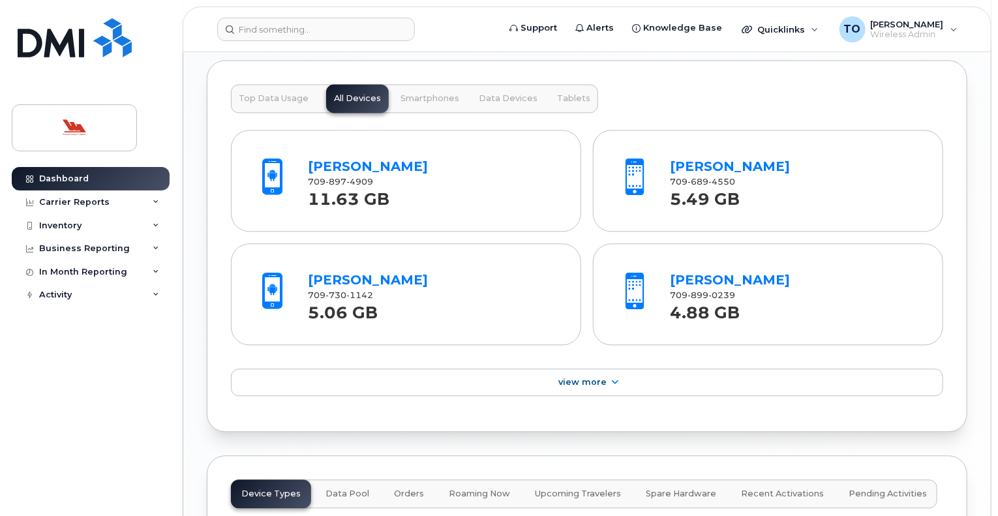
scroll to position [1450, 0]
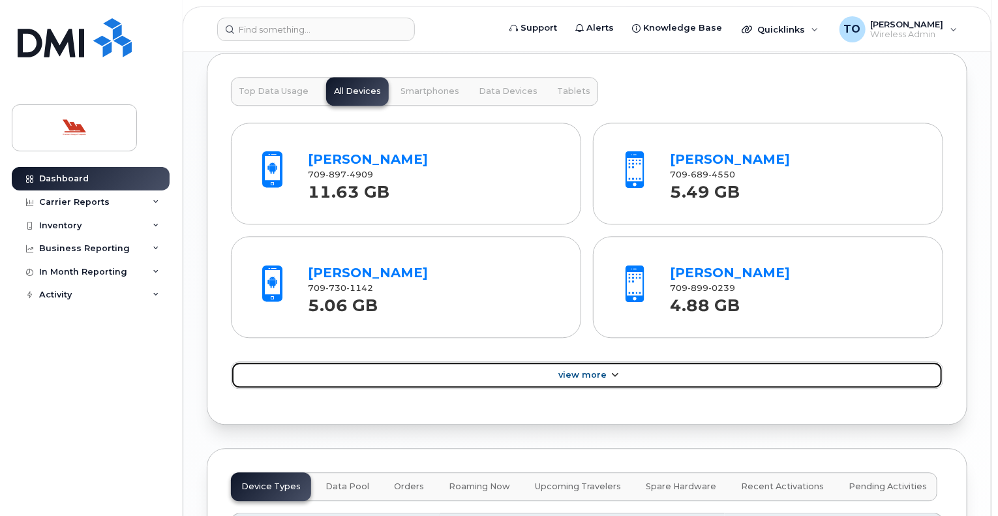
click at [579, 370] on span "View More" at bounding box center [582, 375] width 48 height 10
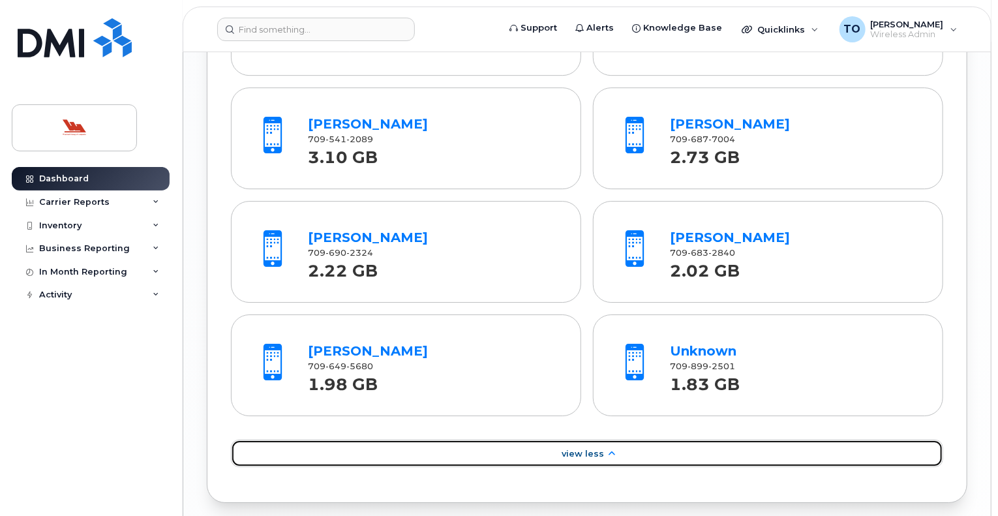
scroll to position [2075, 0]
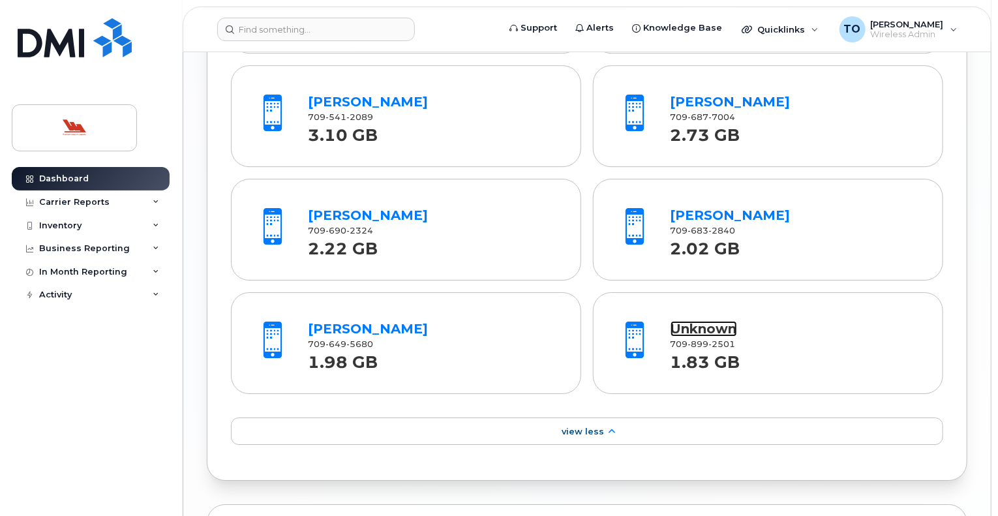
click at [711, 323] on link "Unknown" at bounding box center [704, 329] width 67 height 16
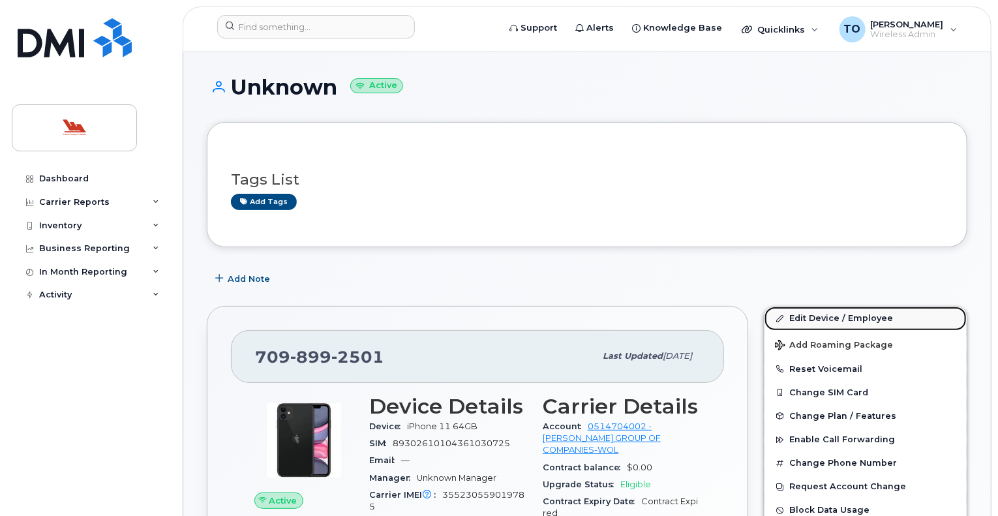
click at [851, 318] on link "Edit Device / Employee" at bounding box center [866, 318] width 202 height 23
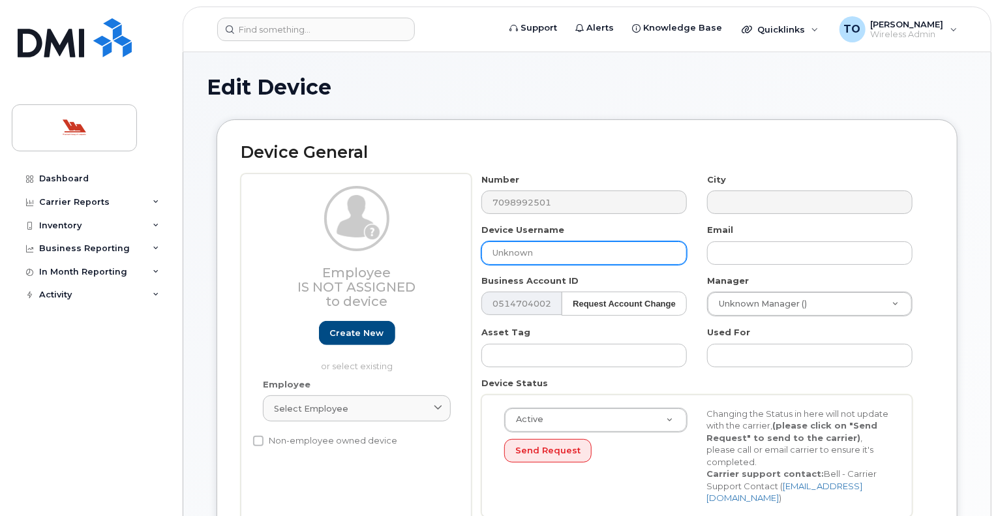
drag, startPoint x: 557, startPoint y: 250, endPoint x: 465, endPoint y: 250, distance: 92.6
click at [465, 250] on div "Employee Is not assigned to device Create new or select existing Employee Selec…" at bounding box center [587, 351] width 693 height 354
type input "[PERSON_NAME]"
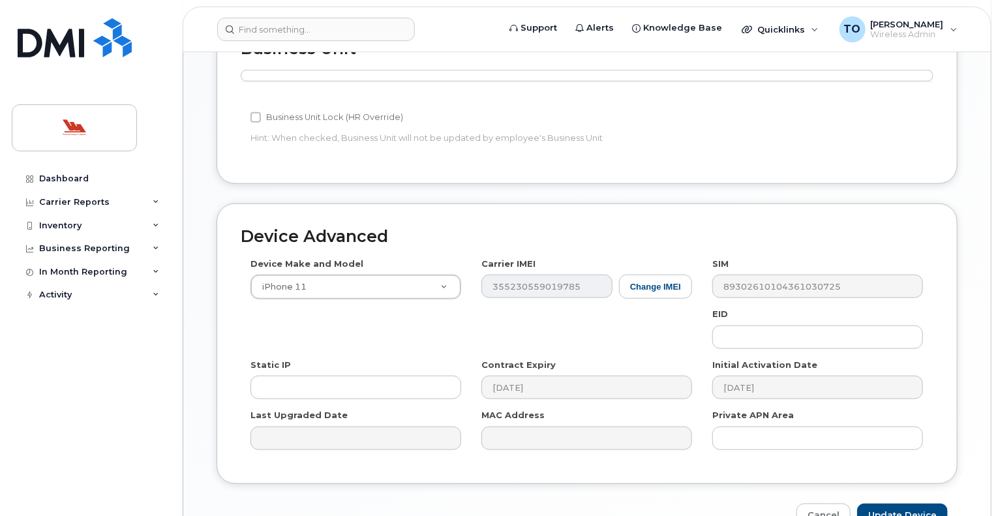
scroll to position [617, 0]
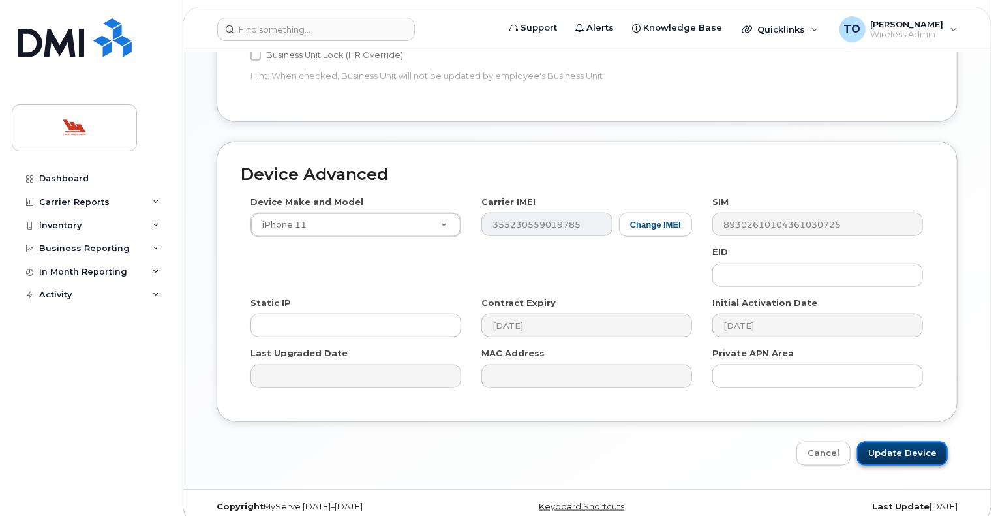
click at [916, 442] on input "Update Device" at bounding box center [902, 454] width 91 height 24
type input "Saving..."
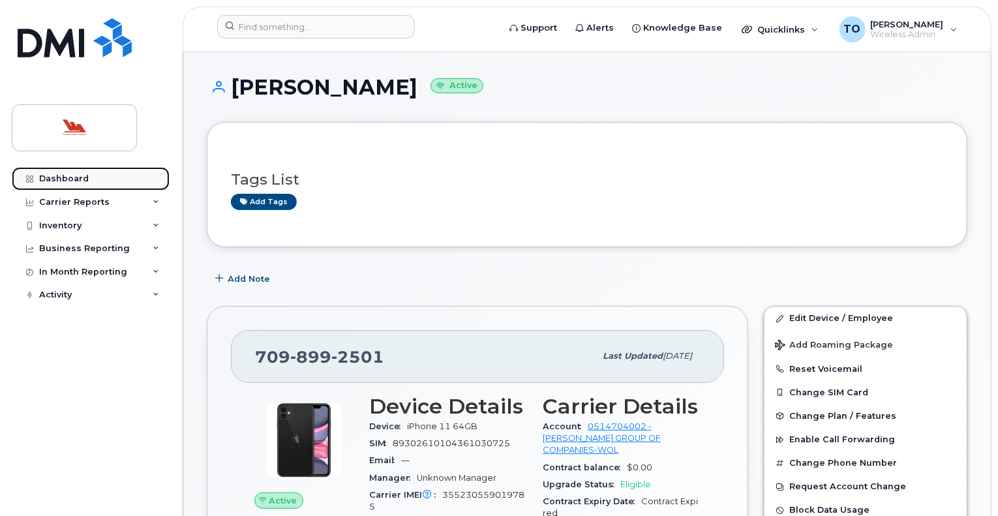
click at [65, 174] on div "Dashboard" at bounding box center [64, 179] width 50 height 10
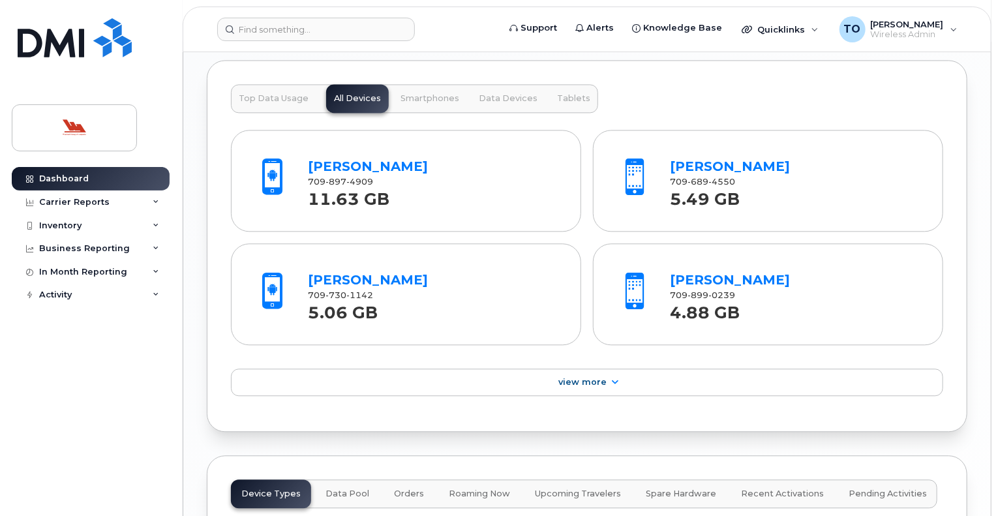
scroll to position [1451, 0]
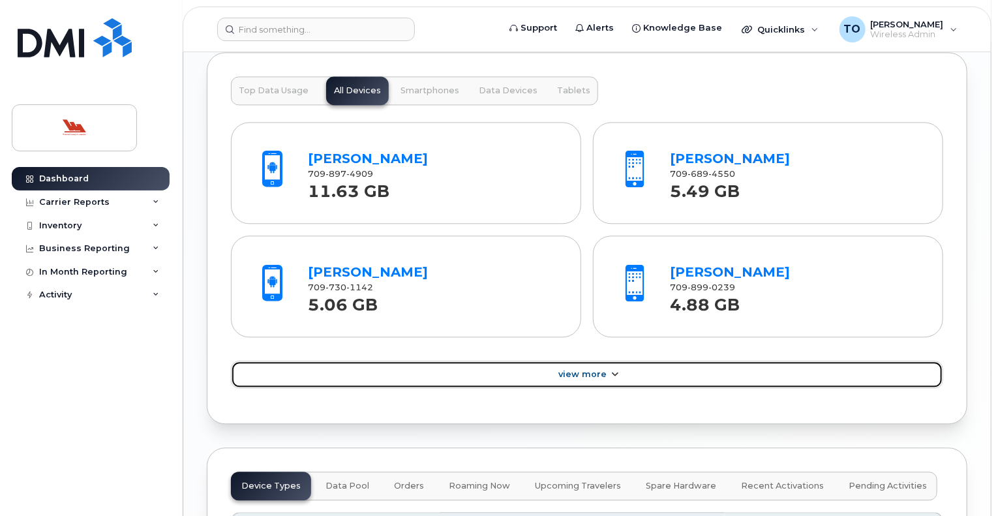
click at [582, 373] on span "View More" at bounding box center [582, 374] width 48 height 10
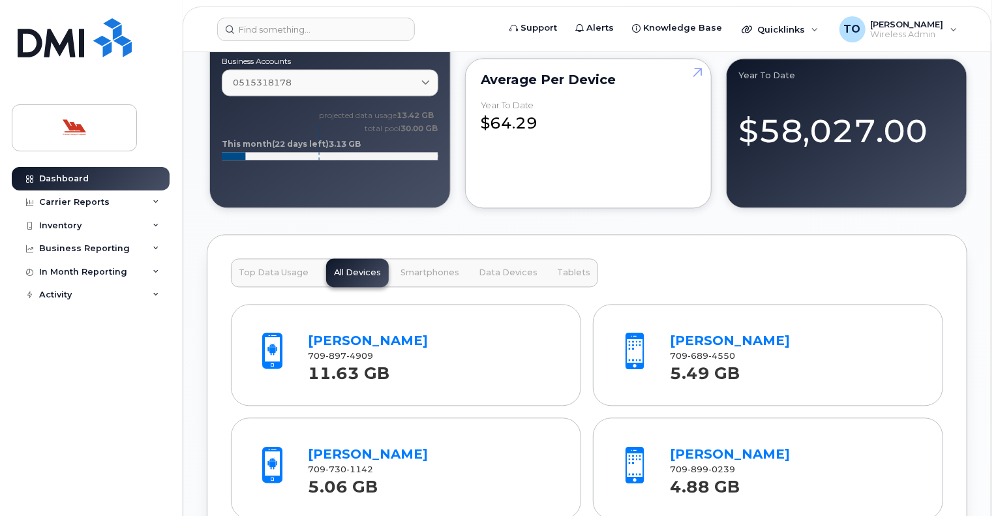
scroll to position [1263, 0]
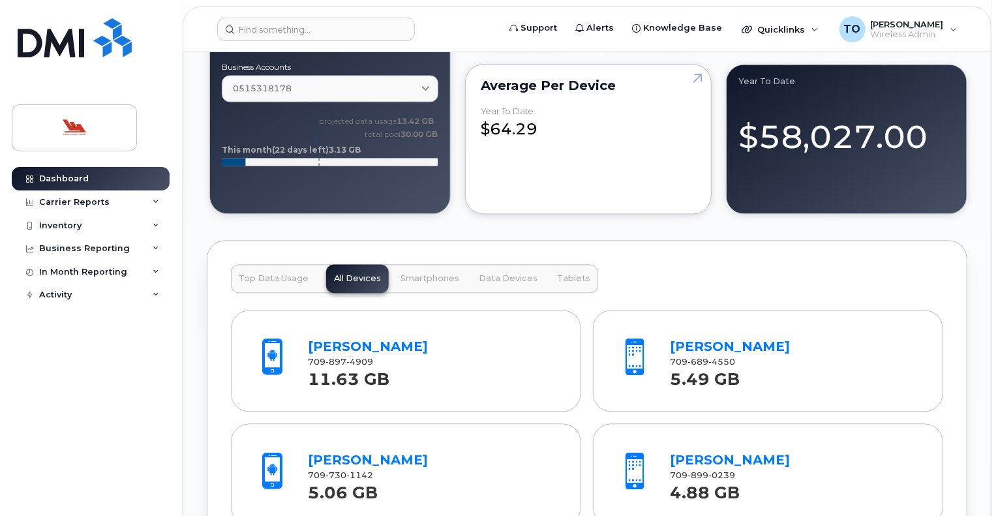
click at [277, 277] on span "Top Data Usage" at bounding box center [274, 278] width 70 height 10
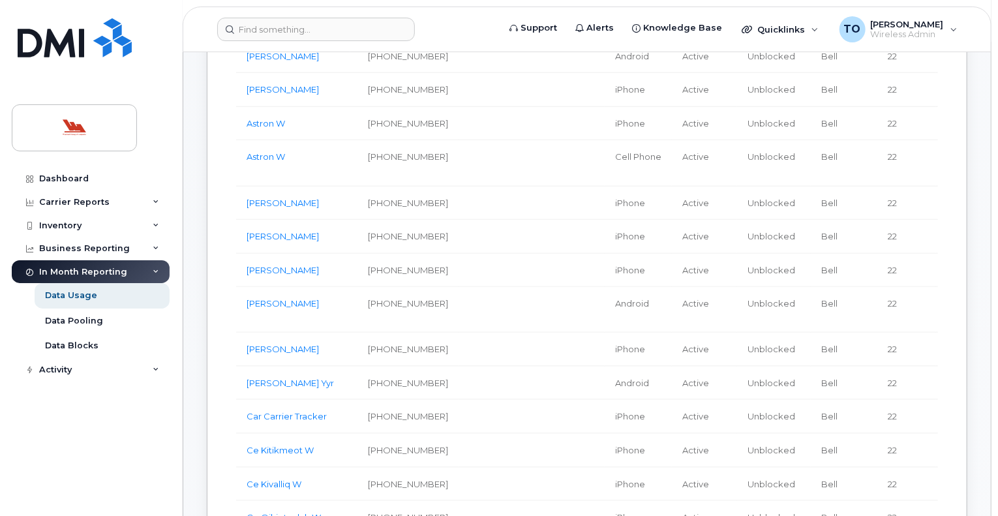
scroll to position [292, 0]
